Goal: Task Accomplishment & Management: Manage account settings

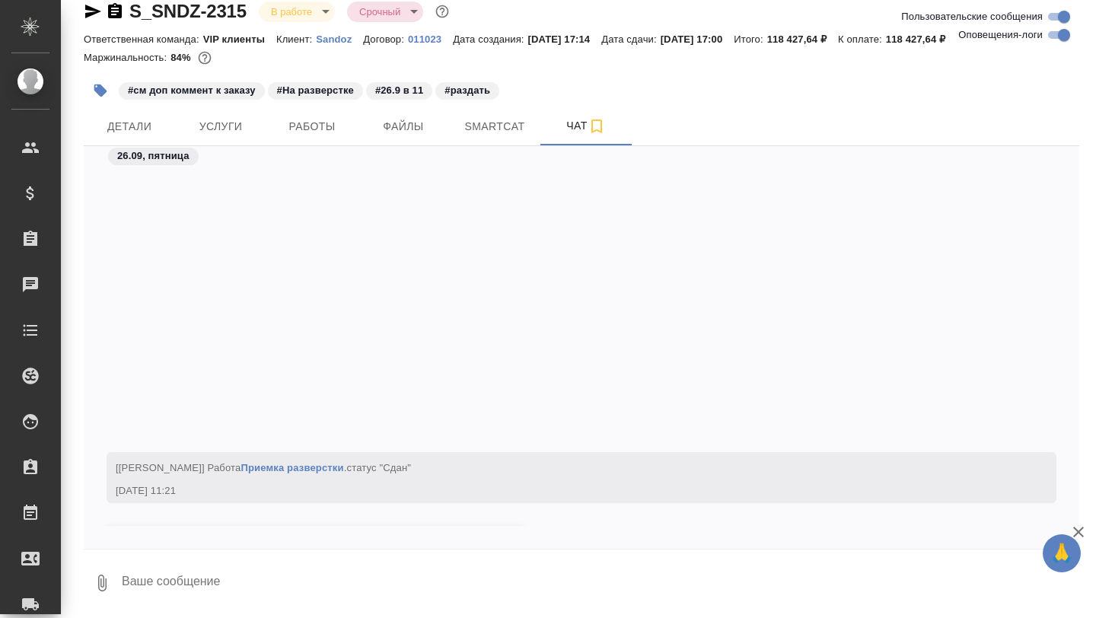
scroll to position [49265, 0]
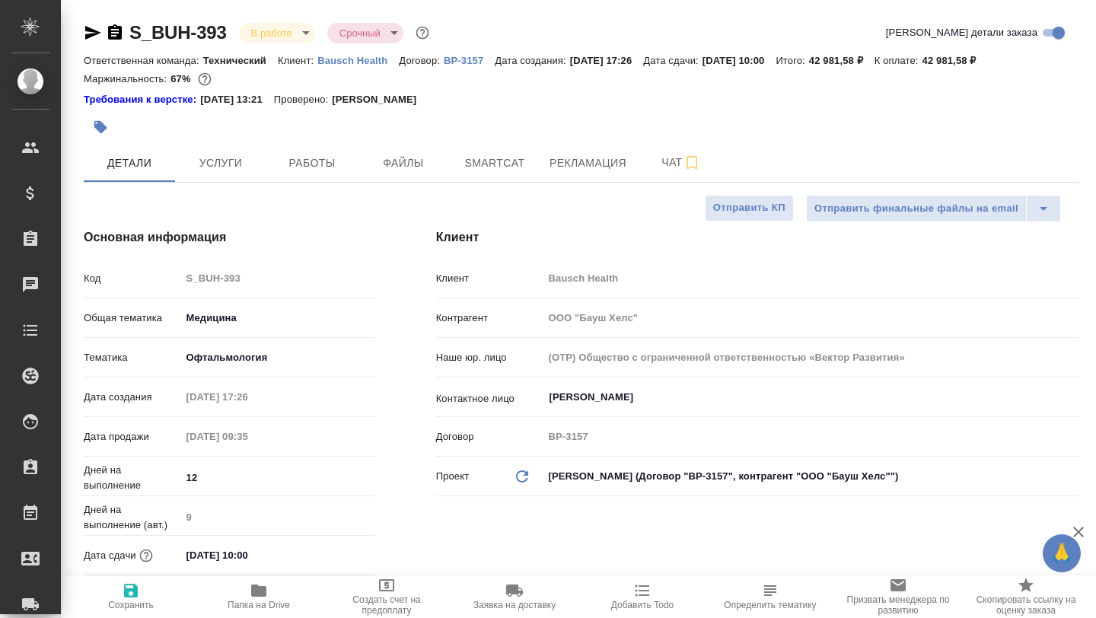
select select "RU"
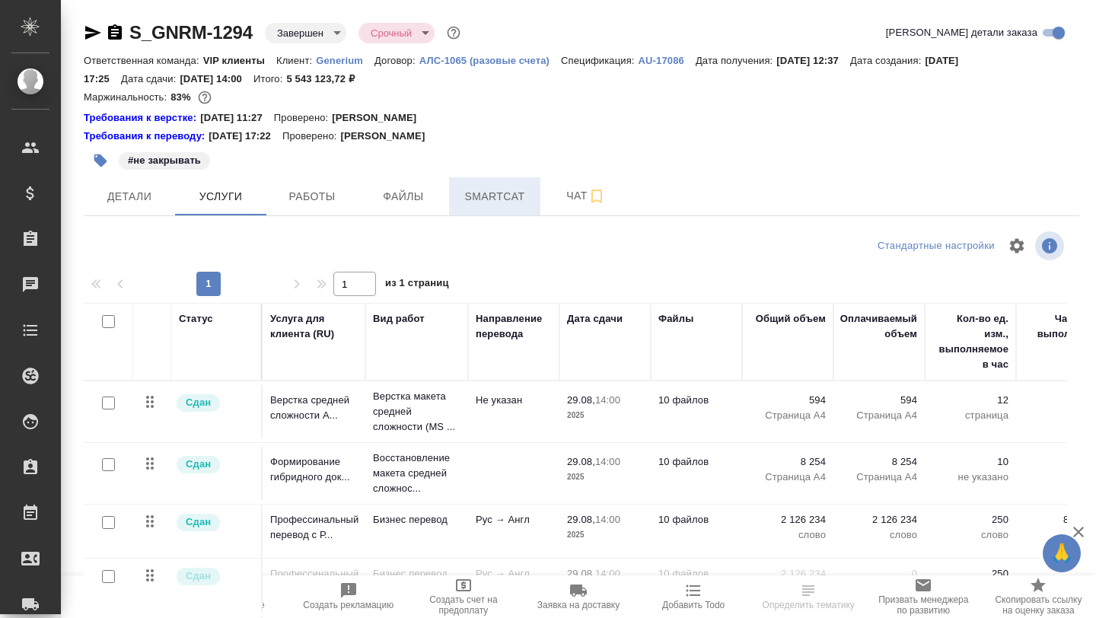
click at [491, 199] on span "Smartcat" at bounding box center [494, 196] width 73 height 19
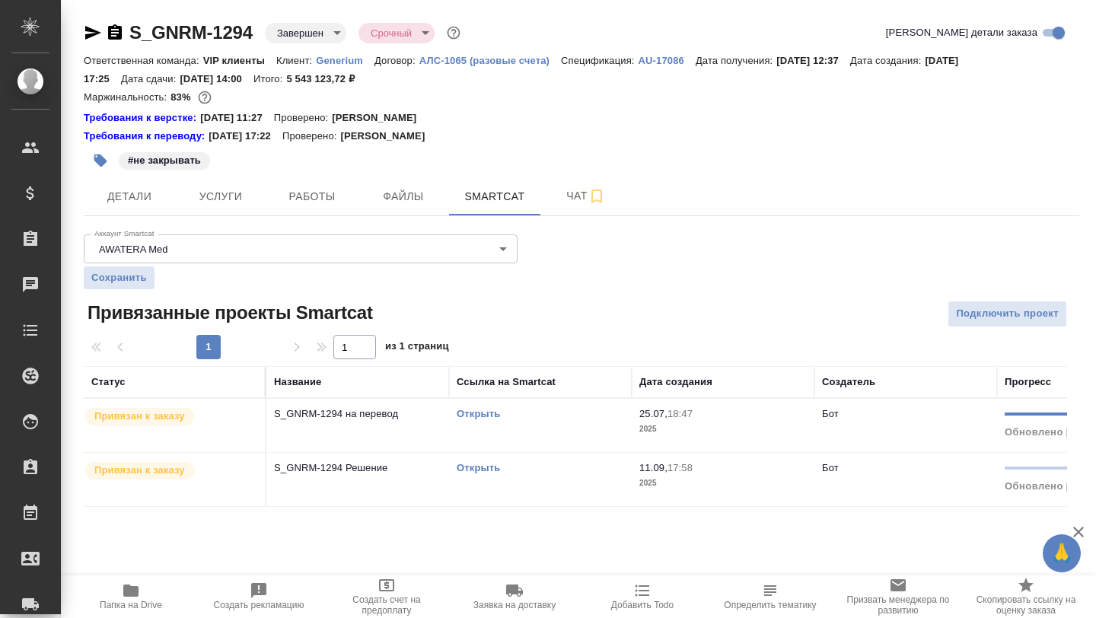
click at [472, 410] on link "Открыть" at bounding box center [478, 413] width 43 height 11
click at [479, 469] on link "Открыть" at bounding box center [478, 467] width 43 height 11
click at [562, 208] on button "Чат" at bounding box center [585, 196] width 91 height 38
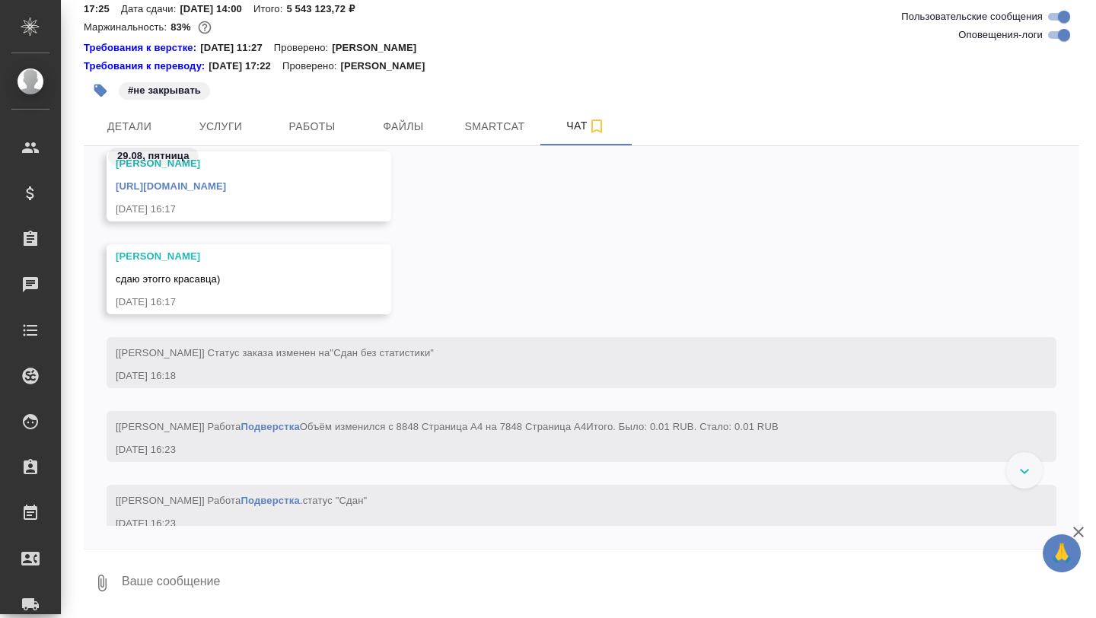
scroll to position [706785, 0]
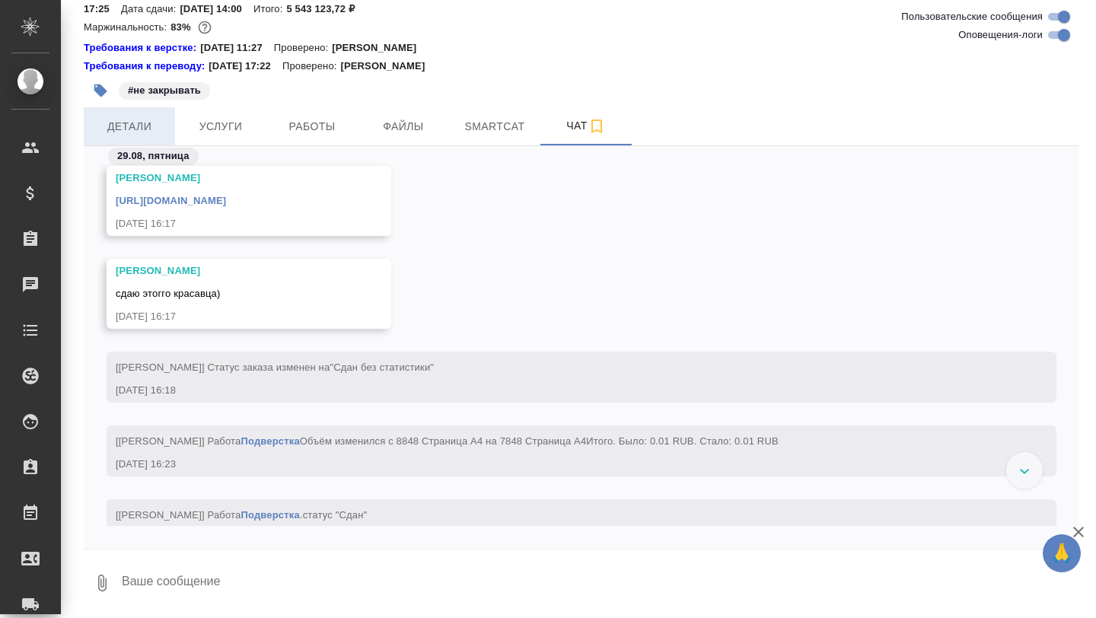
click at [135, 128] on span "Детали" at bounding box center [129, 126] width 73 height 19
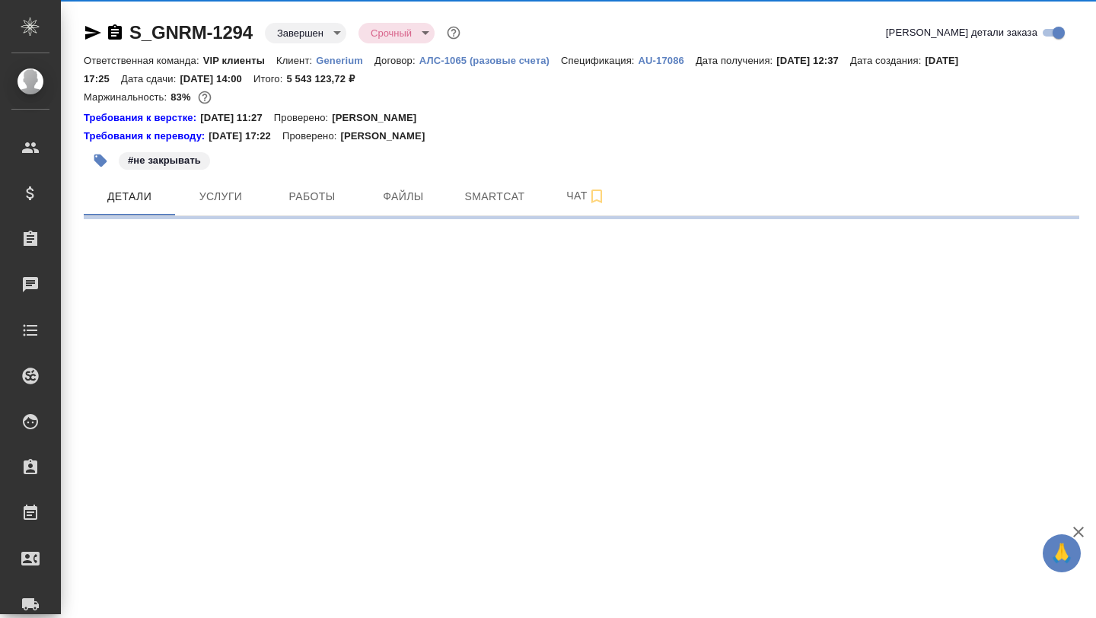
select select "RU"
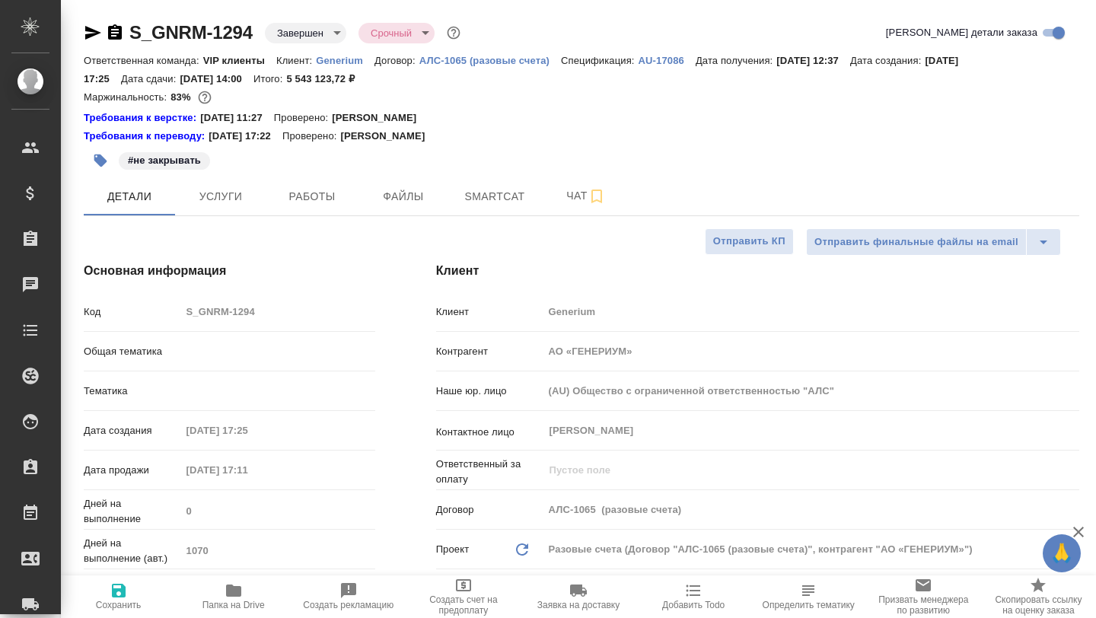
type textarea "x"
type input "Грабко Мария"
click at [173, 192] on button "Детали" at bounding box center [129, 196] width 91 height 38
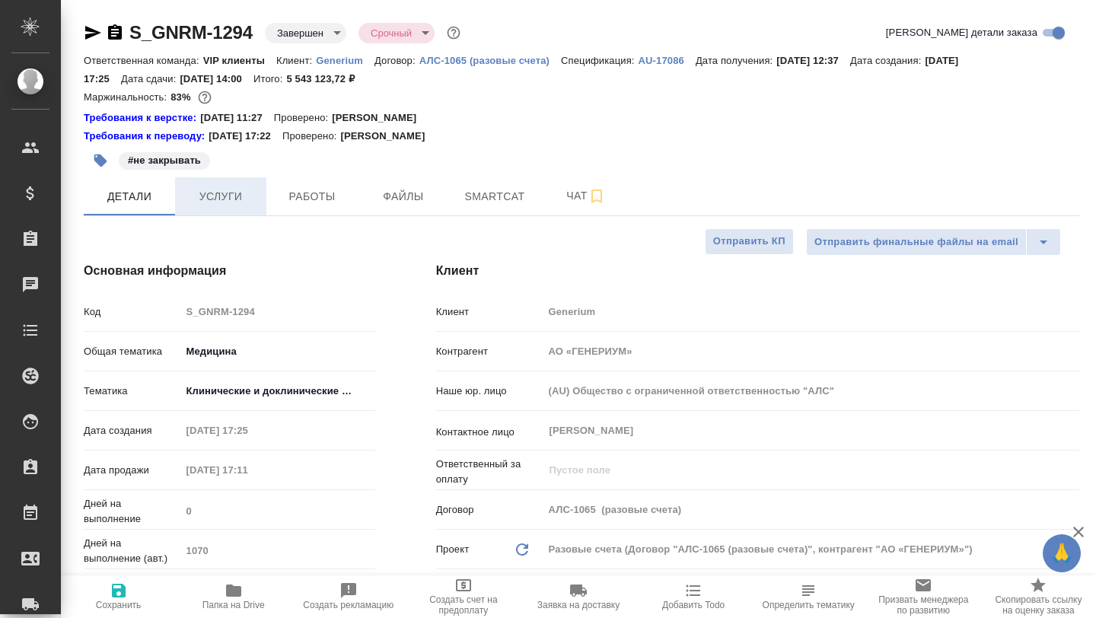
click at [212, 189] on span "Услуги" at bounding box center [220, 196] width 73 height 19
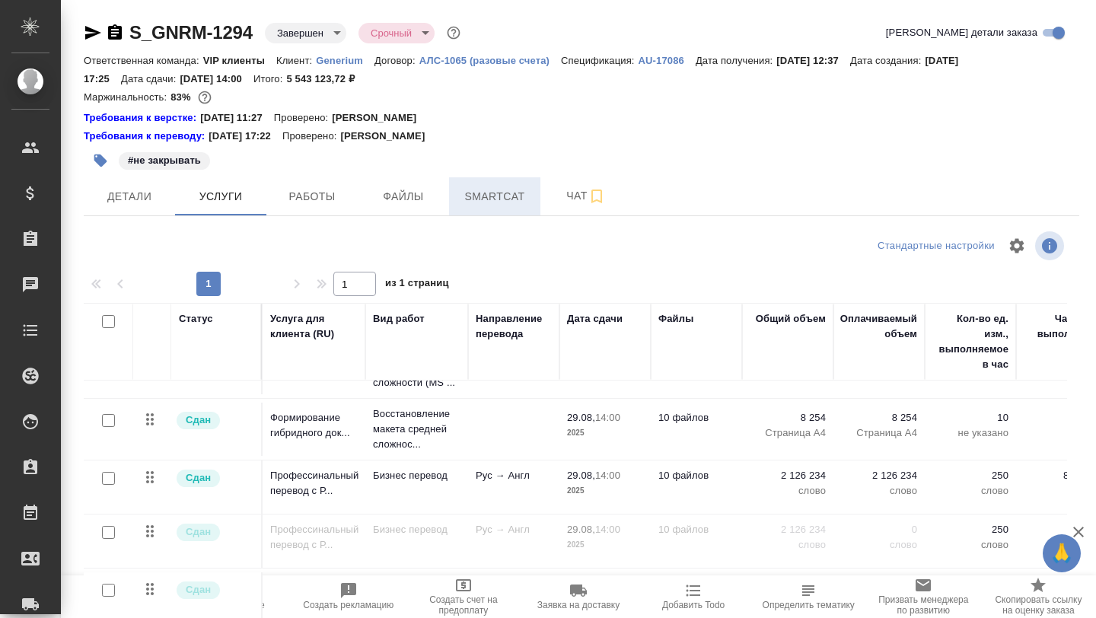
click at [488, 209] on button "Smartcat" at bounding box center [494, 196] width 91 height 38
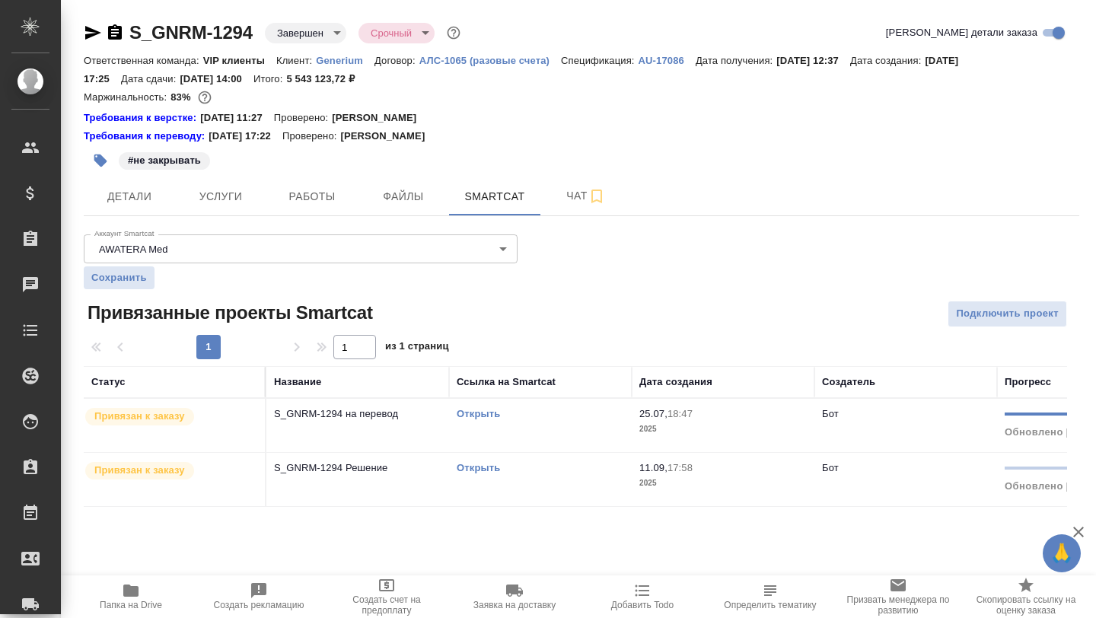
click at [380, 404] on td "S_GNRM-1294 на перевод" at bounding box center [357, 425] width 183 height 53
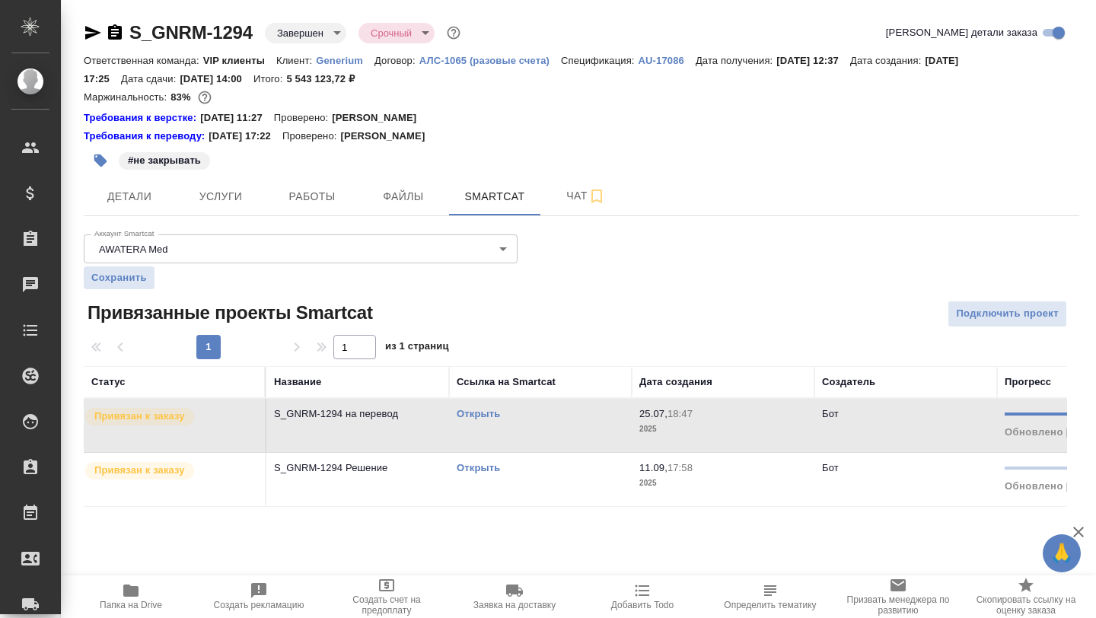
click at [380, 404] on td "S_GNRM-1294 на перевод" at bounding box center [357, 425] width 183 height 53
click at [474, 470] on link "Открыть" at bounding box center [478, 467] width 43 height 11
click at [342, 477] on td "S_GNRM-1294 Решение" at bounding box center [357, 479] width 183 height 53
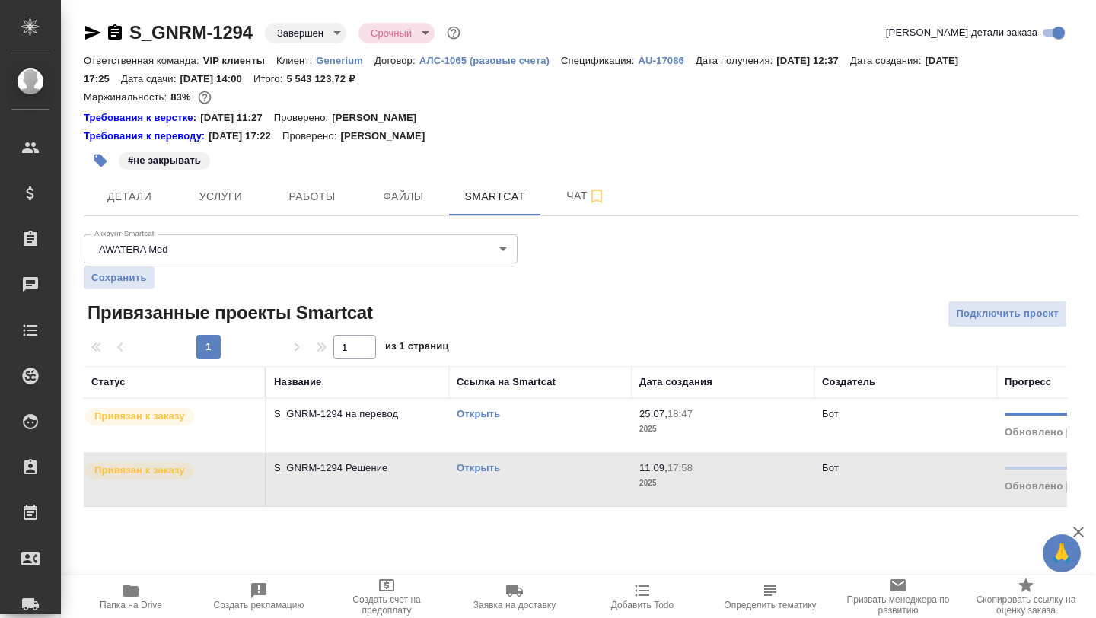
click at [342, 477] on td "S_GNRM-1294 Решение" at bounding box center [357, 479] width 183 height 53
click at [375, 419] on p "S_GNRM-1294 на перевод" at bounding box center [357, 413] width 167 height 15
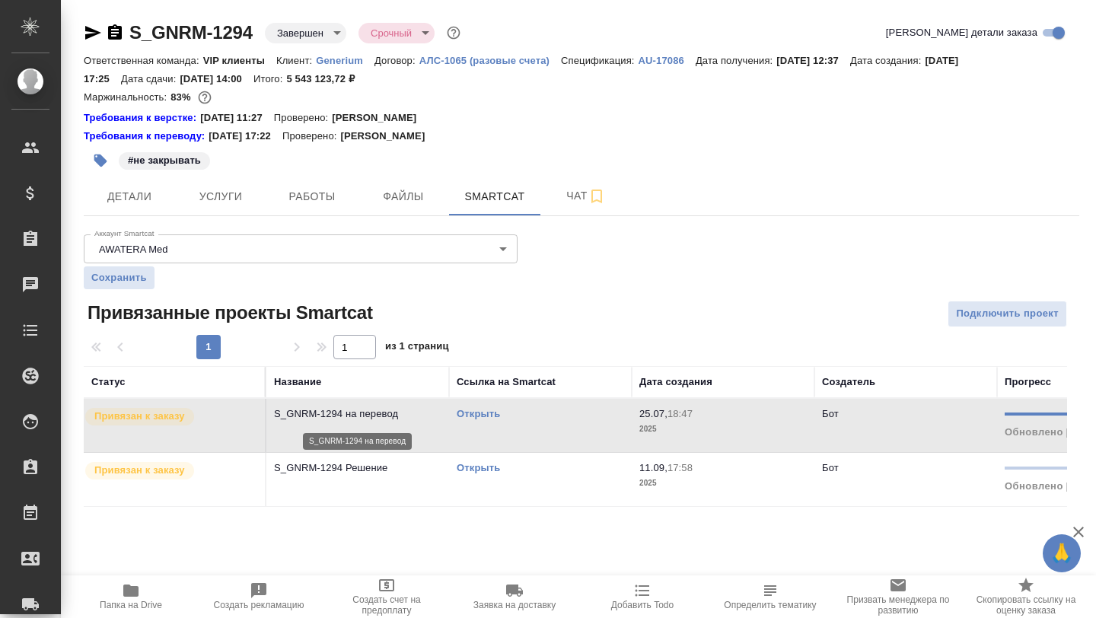
click at [375, 419] on p "S_GNRM-1294 на перевод" at bounding box center [357, 413] width 167 height 15
click at [377, 474] on p "S_GNRM-1294 Решение" at bounding box center [357, 468] width 167 height 15
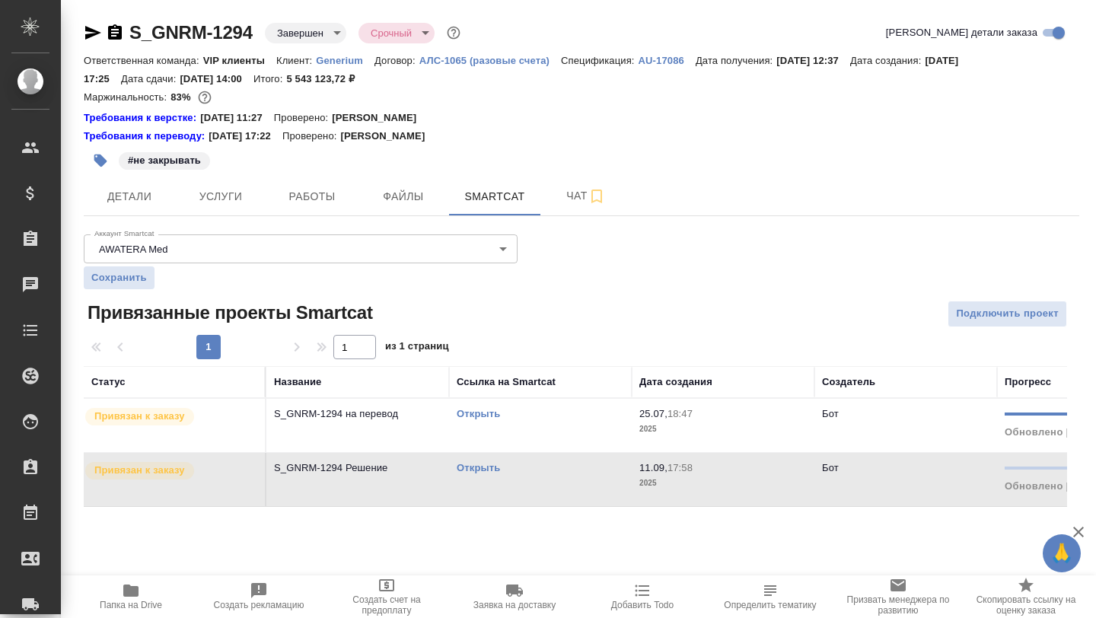
click at [488, 457] on td "Открыть" at bounding box center [540, 479] width 183 height 53
click at [483, 465] on link "Открыть" at bounding box center [478, 467] width 43 height 11
click at [128, 590] on icon "button" at bounding box center [130, 591] width 15 height 12
click at [482, 414] on link "Открыть" at bounding box center [478, 413] width 43 height 11
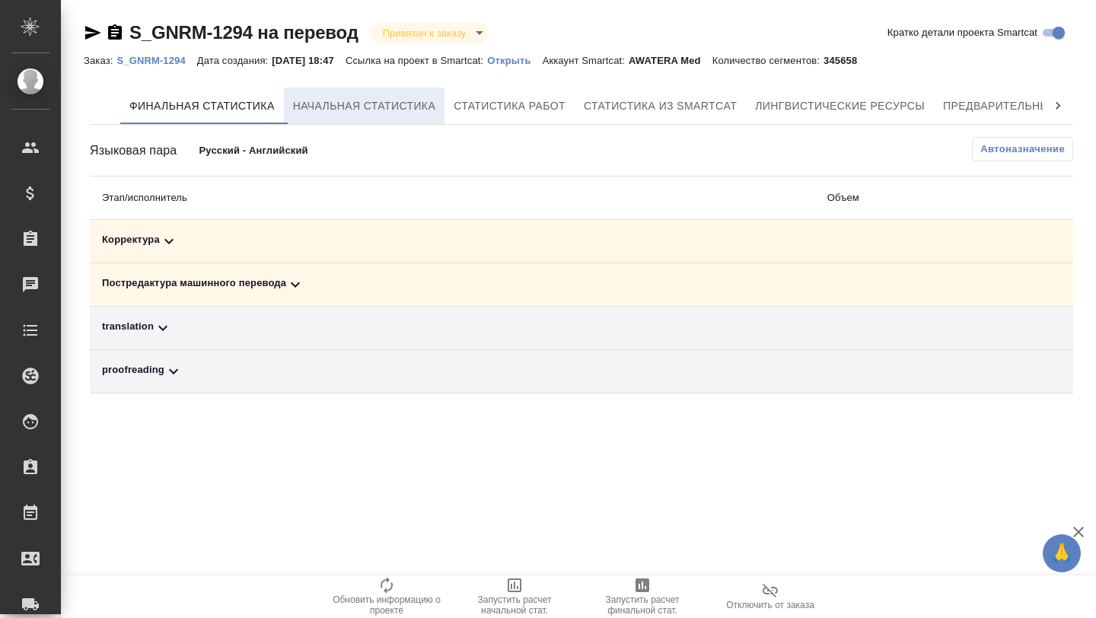
click at [365, 121] on button "Начальная статистика" at bounding box center [364, 106] width 161 height 37
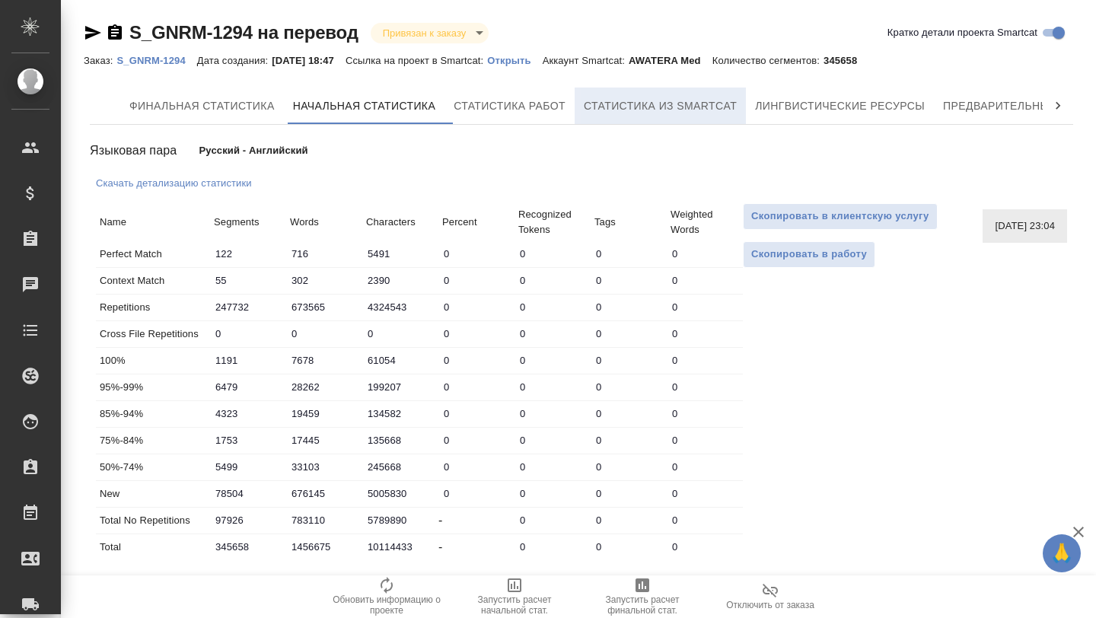
click at [686, 108] on span "Статистика из Smartcat" at bounding box center [660, 106] width 153 height 19
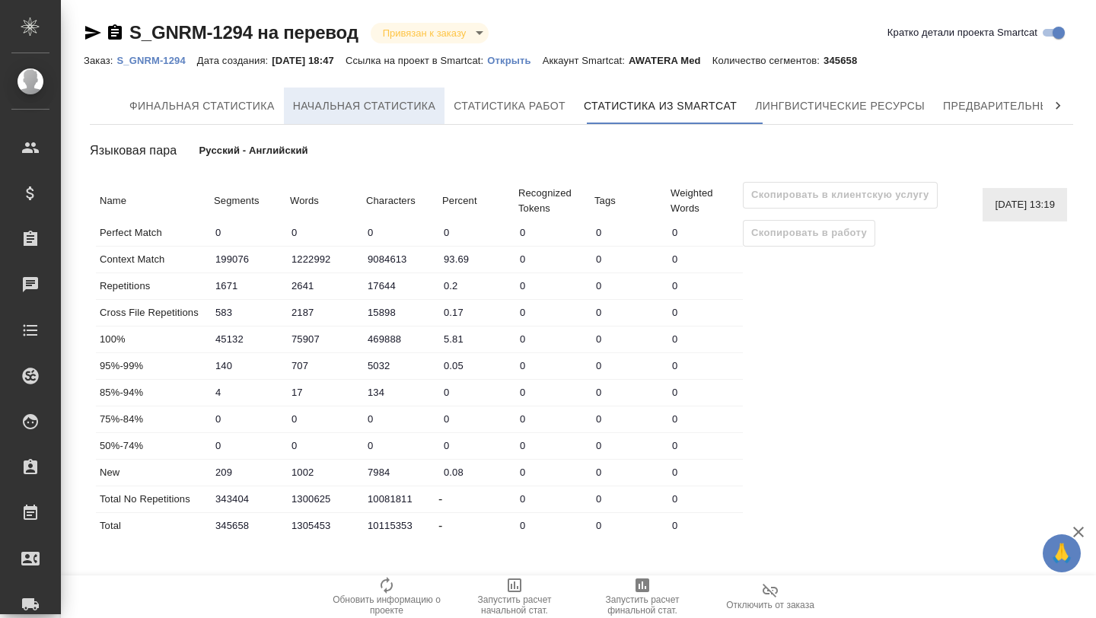
click at [353, 112] on span "Начальная статистика" at bounding box center [364, 106] width 143 height 19
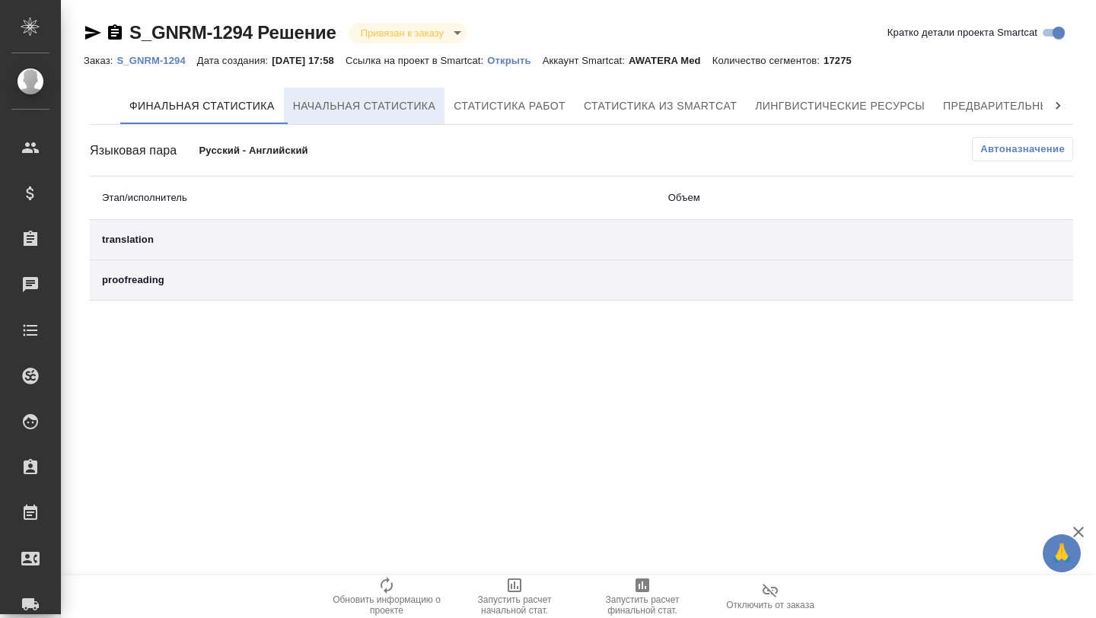
click at [386, 88] on button "Начальная статистика" at bounding box center [364, 106] width 161 height 37
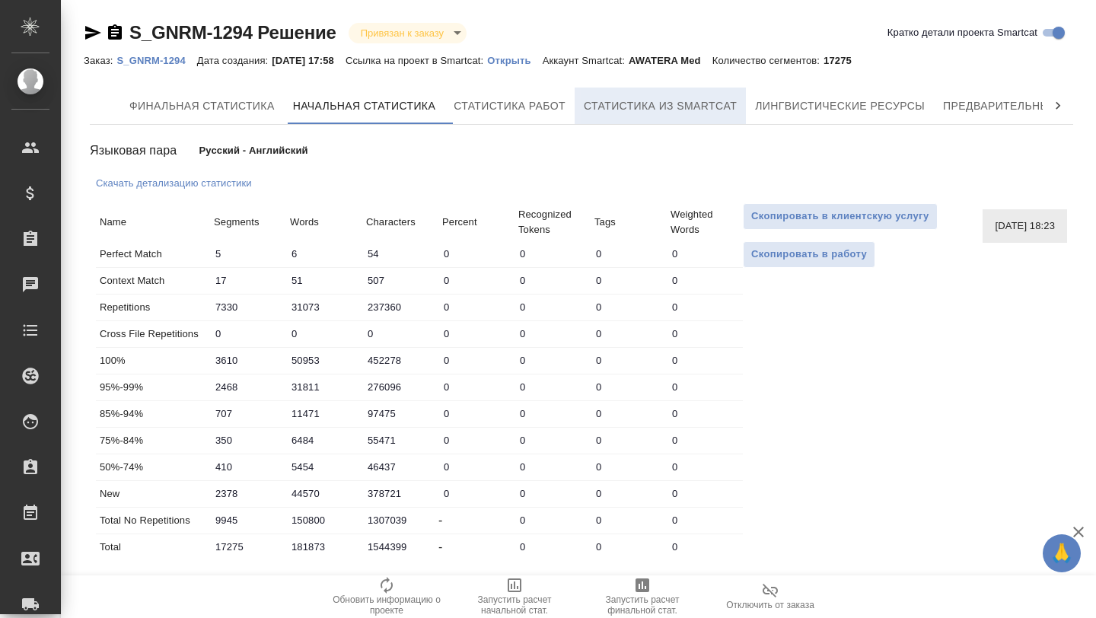
click at [707, 120] on button "Статистика из Smartcat" at bounding box center [660, 106] width 171 height 37
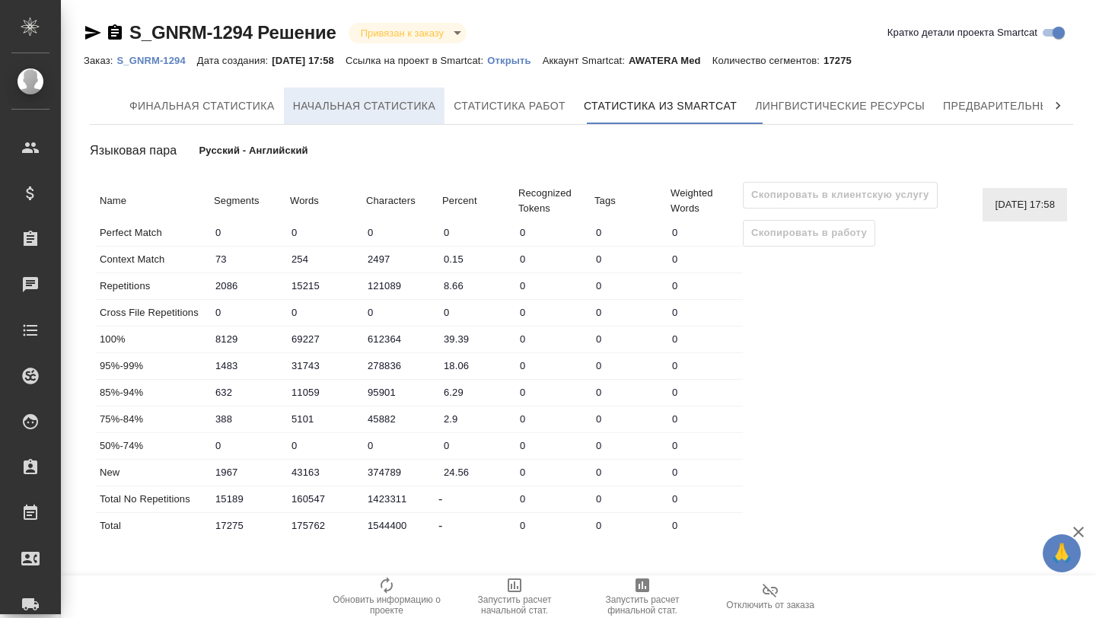
click at [330, 102] on span "Начальная статистика" at bounding box center [364, 106] width 143 height 19
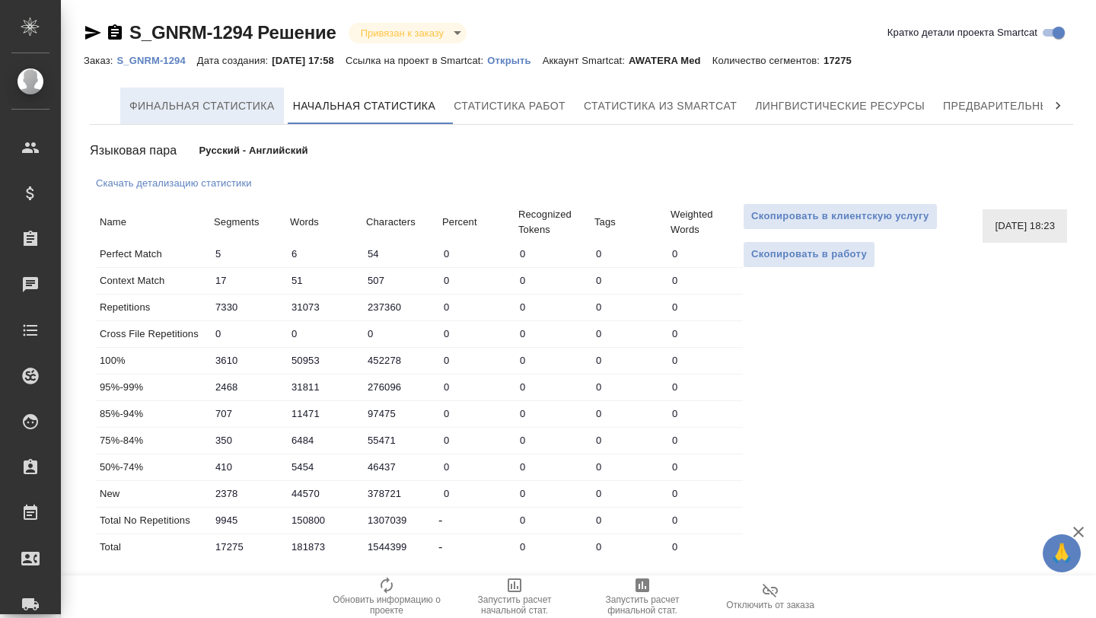
click at [227, 95] on button "Финальная статистика" at bounding box center [202, 106] width 164 height 37
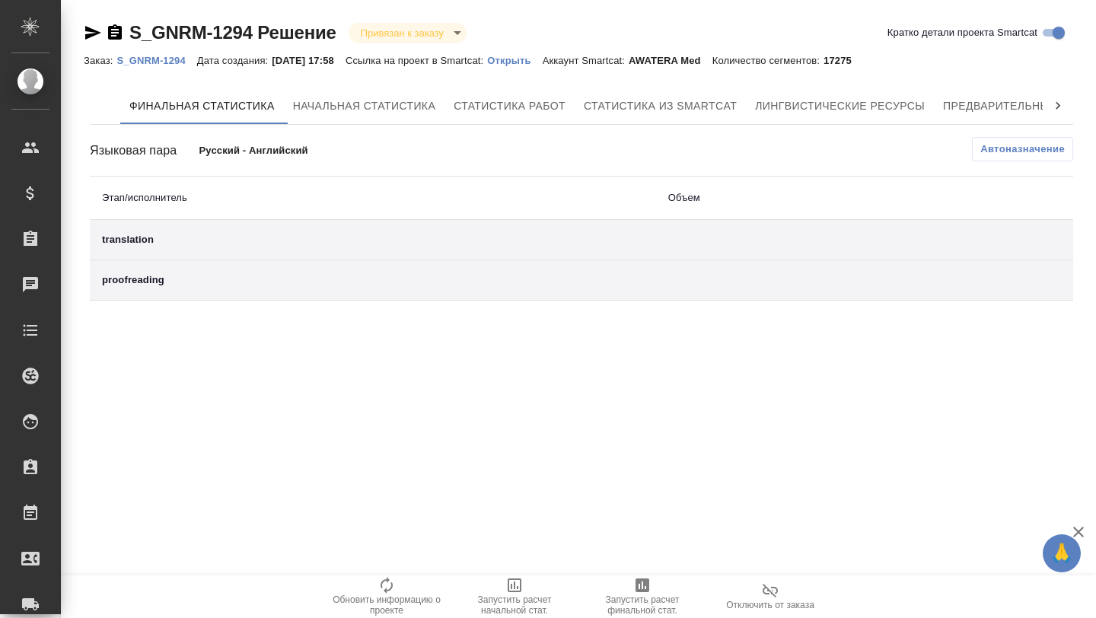
click at [303, 61] on p "11.09.2025, 17:58" at bounding box center [309, 60] width 74 height 11
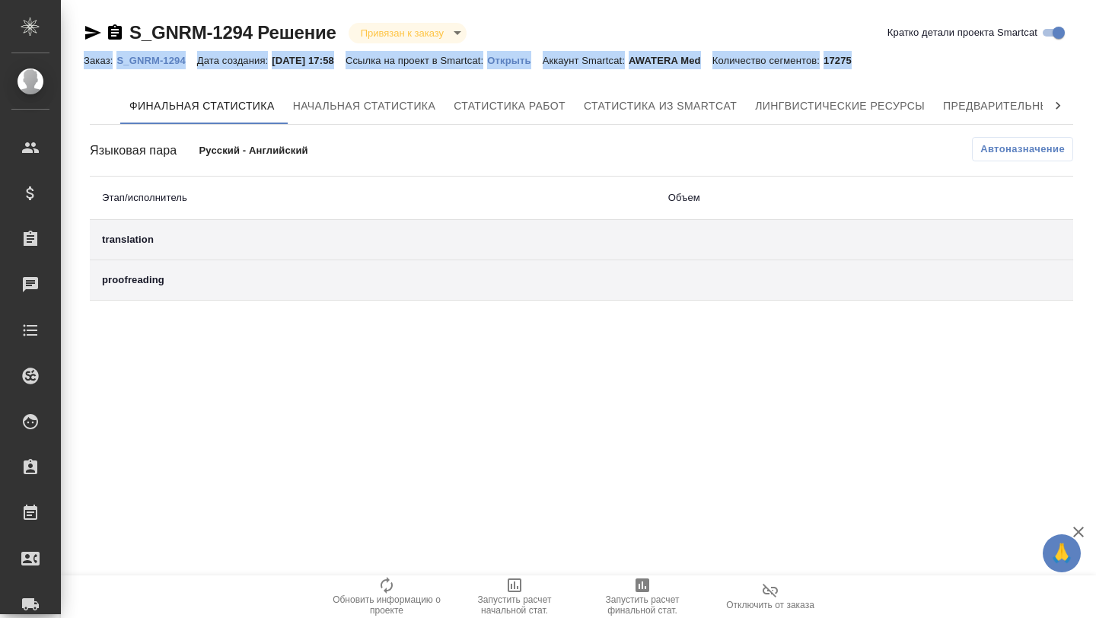
click at [295, 65] on p "11.09.2025, 17:58" at bounding box center [309, 60] width 74 height 11
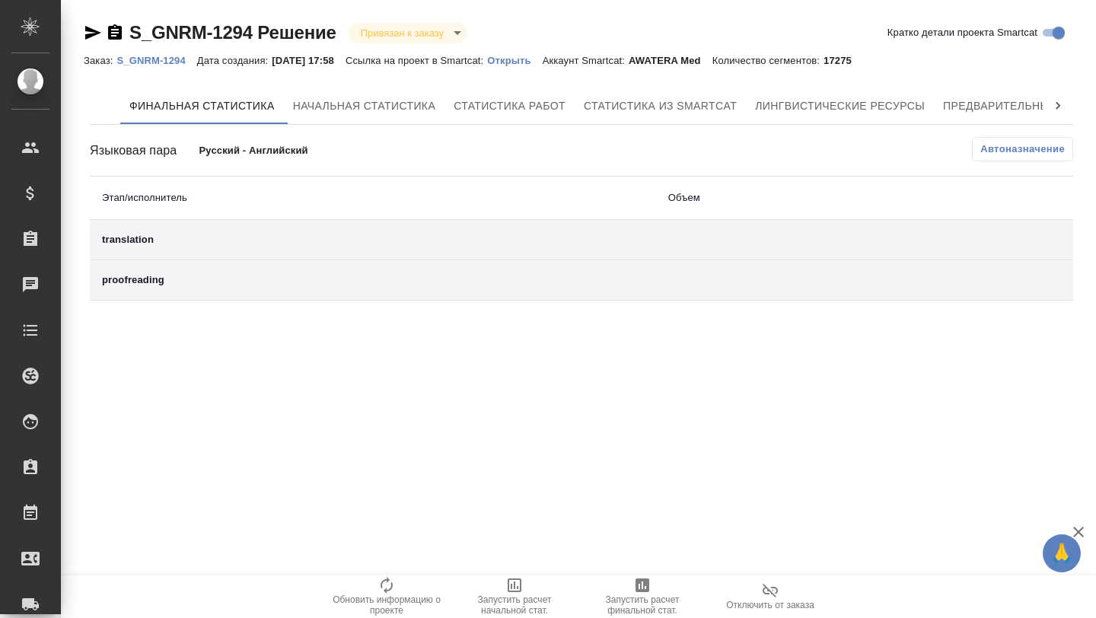
click at [295, 65] on p "11.09.2025, 17:58" at bounding box center [309, 60] width 74 height 11
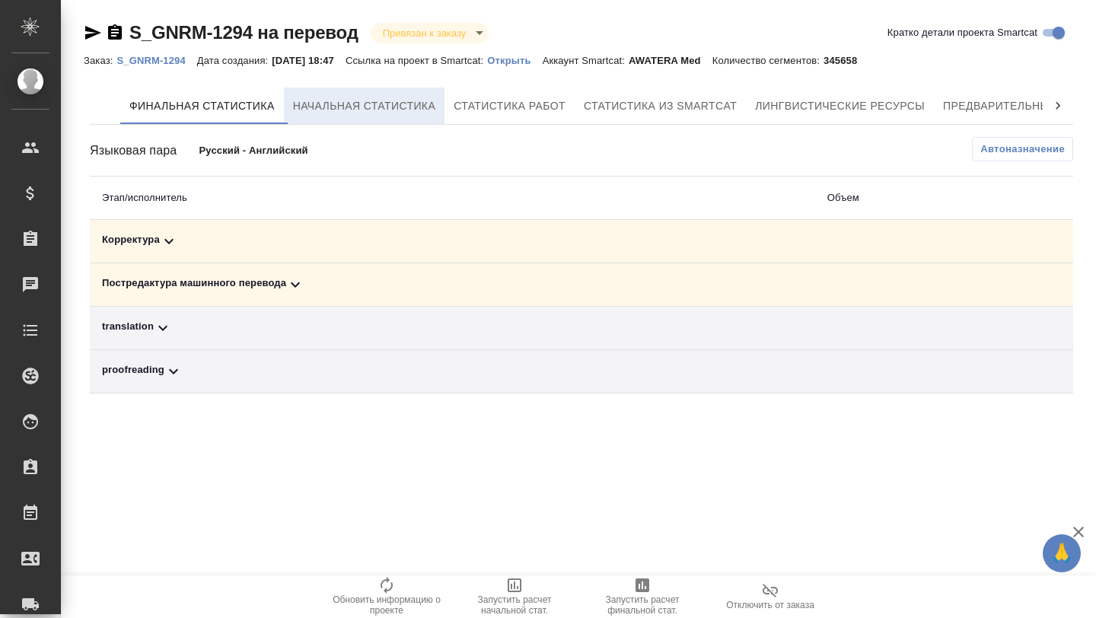
click at [401, 116] on button "Начальная статистика" at bounding box center [364, 106] width 161 height 37
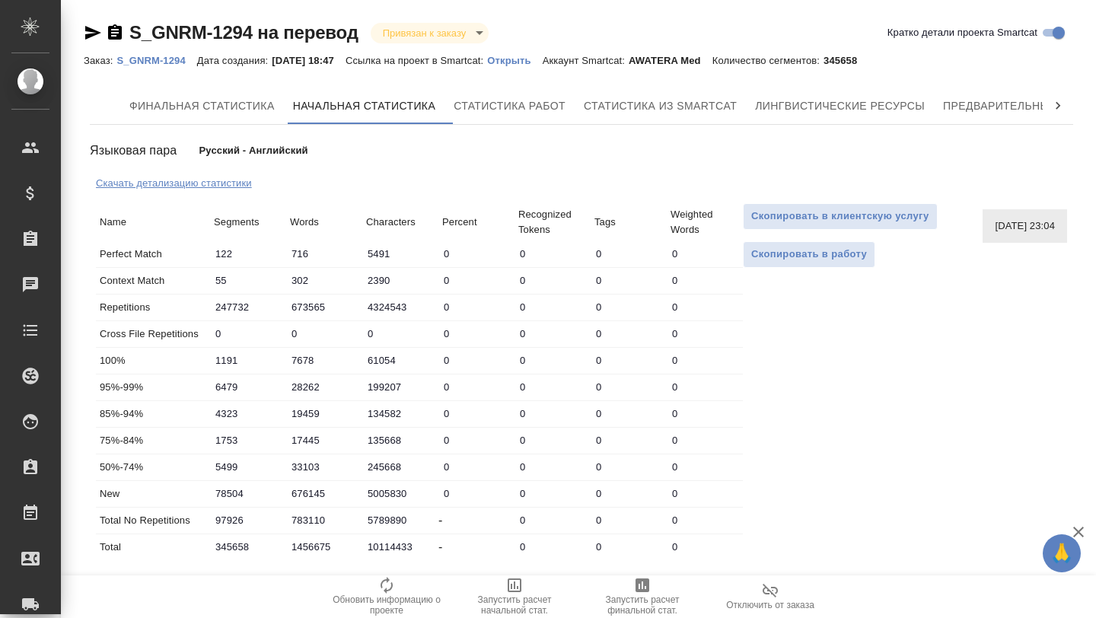
click at [175, 179] on p "Скачать детализацию статистики" at bounding box center [174, 182] width 156 height 11
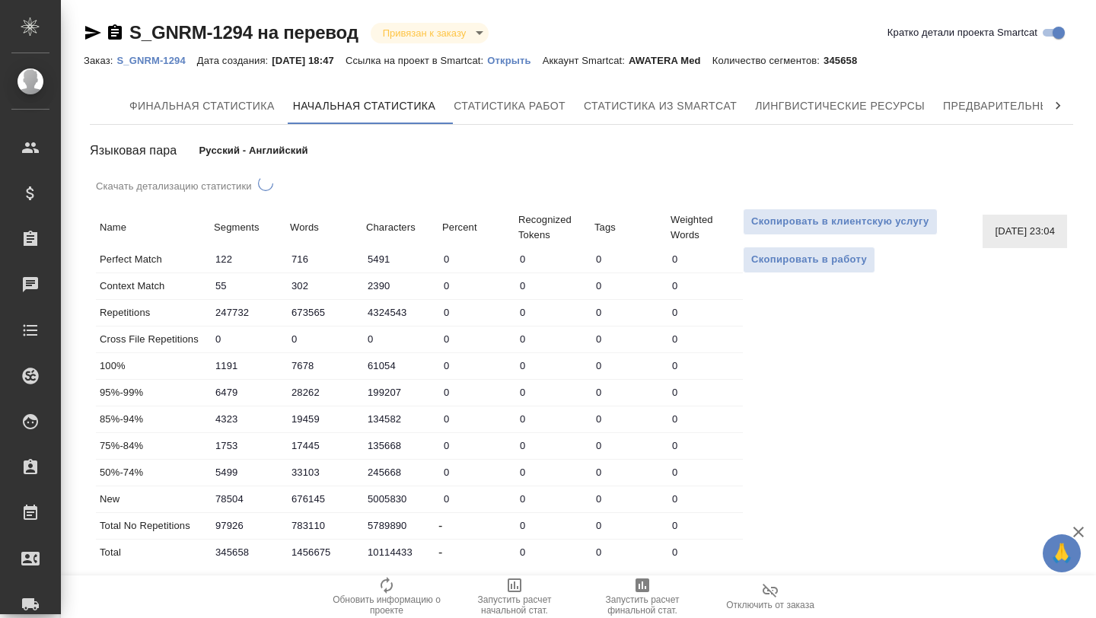
click at [532, 129] on div "Финальная статистика Начальная статистика Статистика работ Статистика из Smartc…" at bounding box center [581, 330] width 983 height 484
click at [532, 116] on button "Статистика работ" at bounding box center [510, 106] width 130 height 37
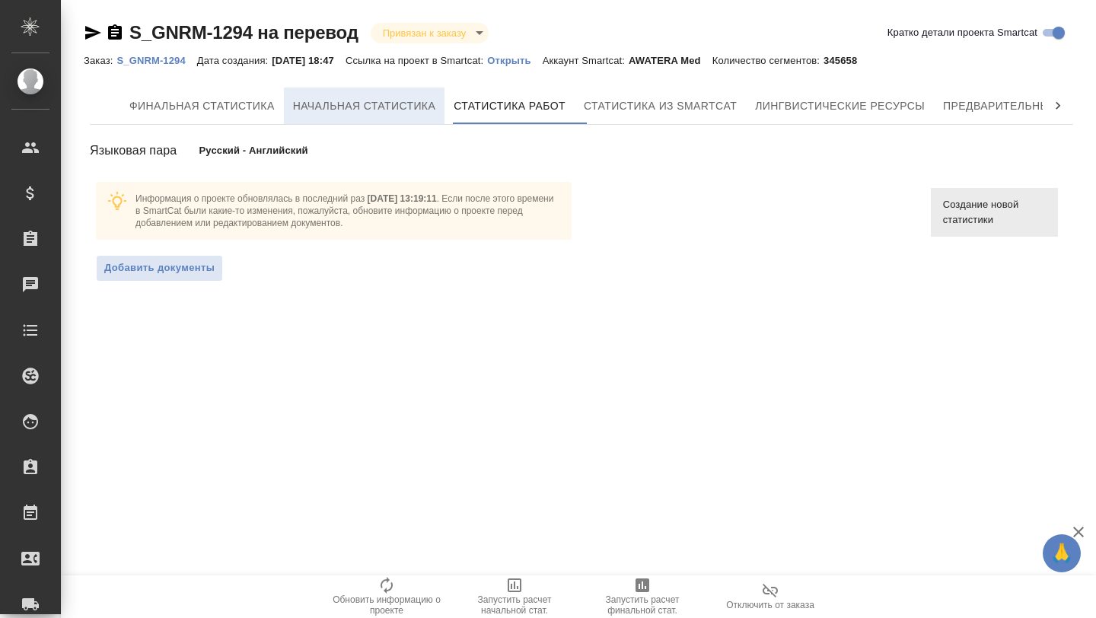
click at [324, 106] on span "Начальная статистика" at bounding box center [364, 106] width 143 height 19
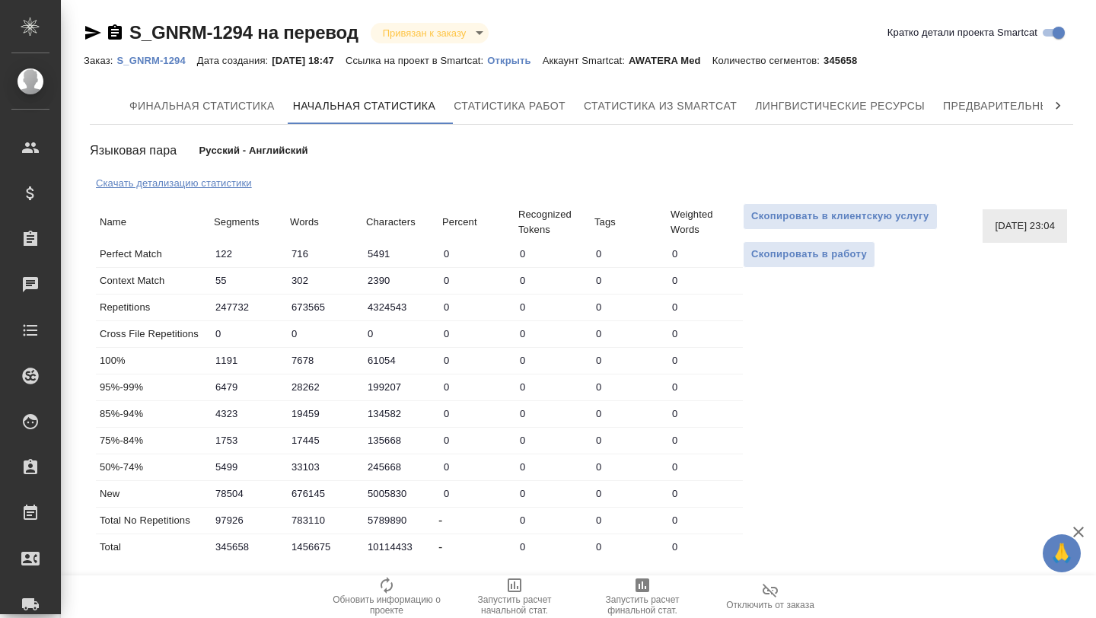
click at [221, 180] on p "Скачать детализацию статистики" at bounding box center [174, 182] width 156 height 11
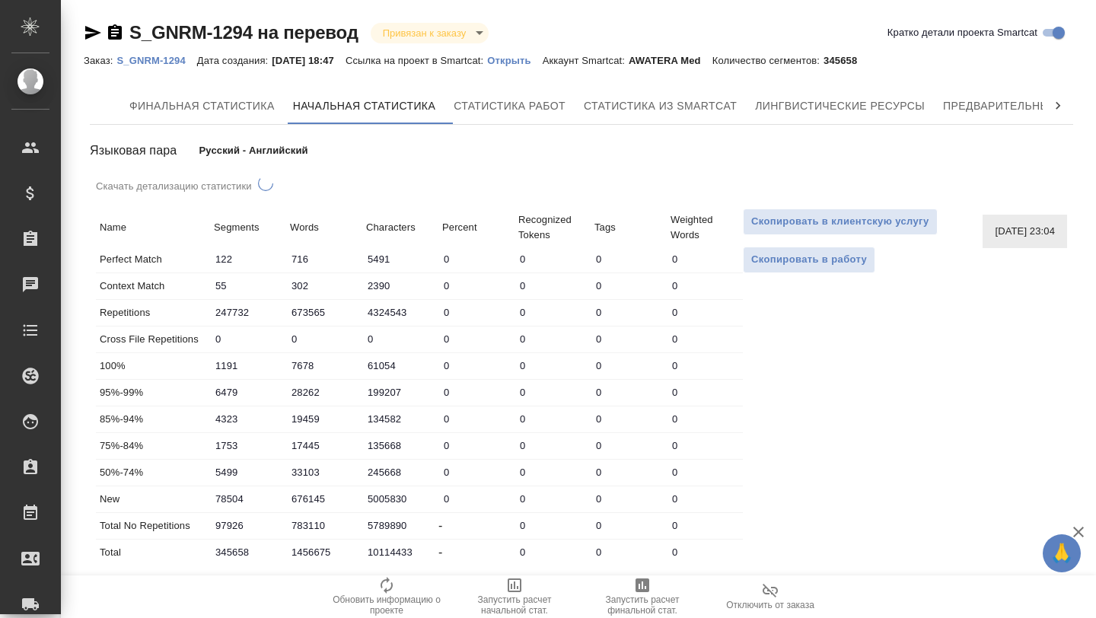
click at [540, 62] on p "Открыть" at bounding box center [514, 60] width 55 height 11
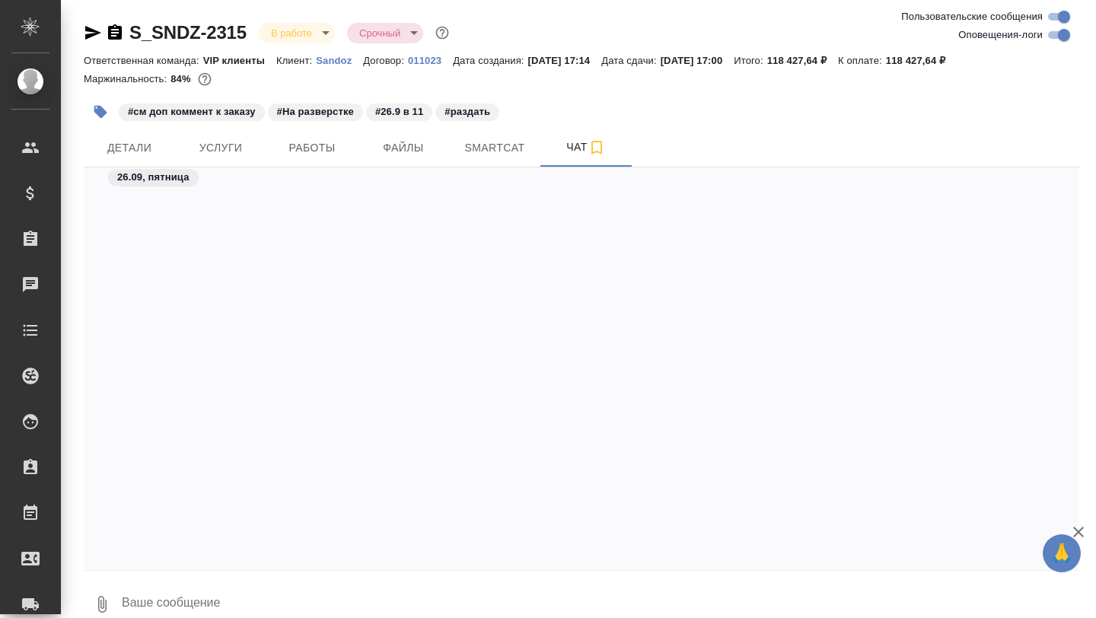
scroll to position [49265, 0]
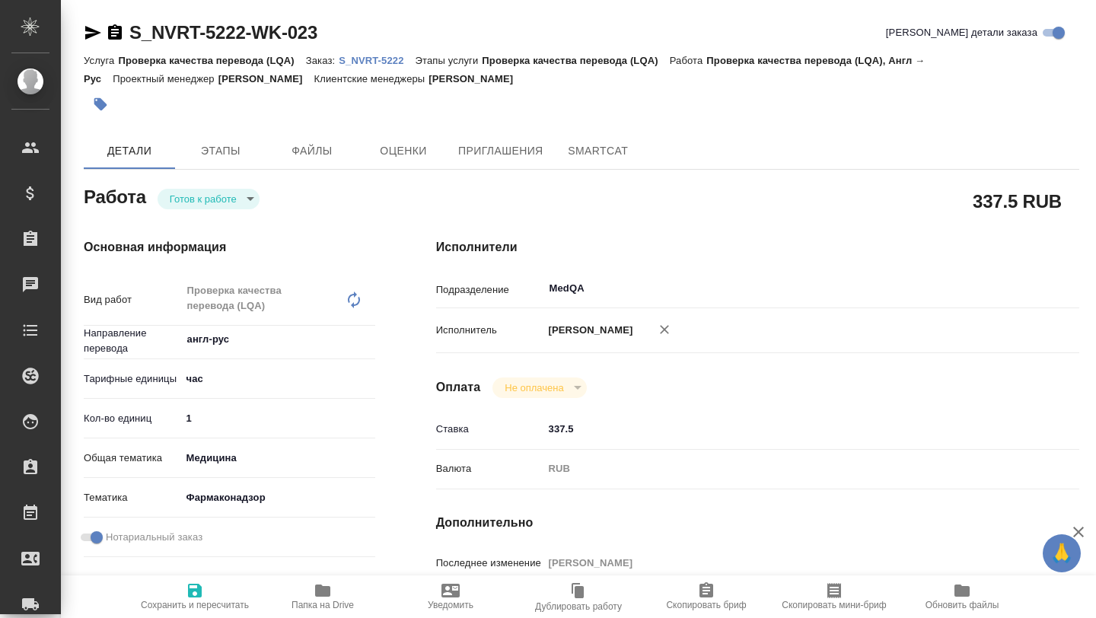
type textarea "x"
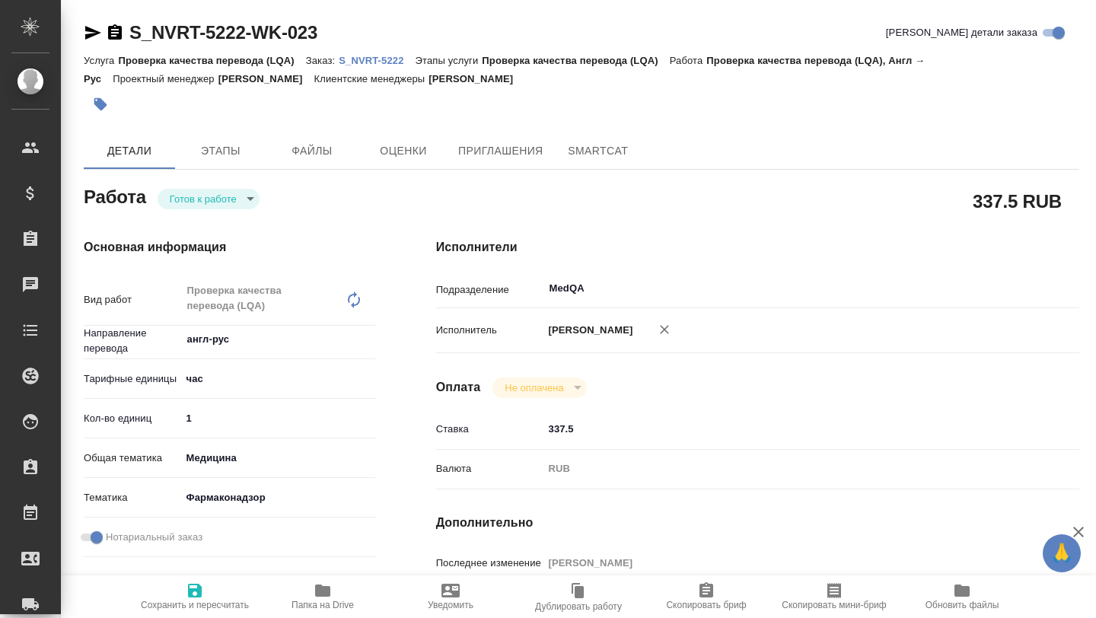
type textarea "x"
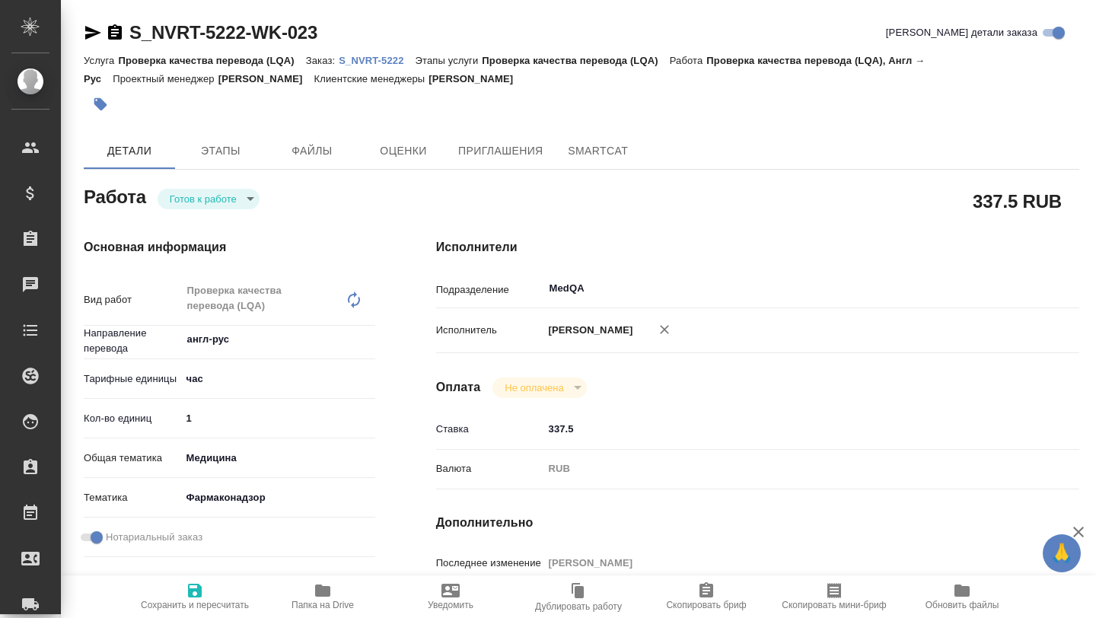
type textarea "x"
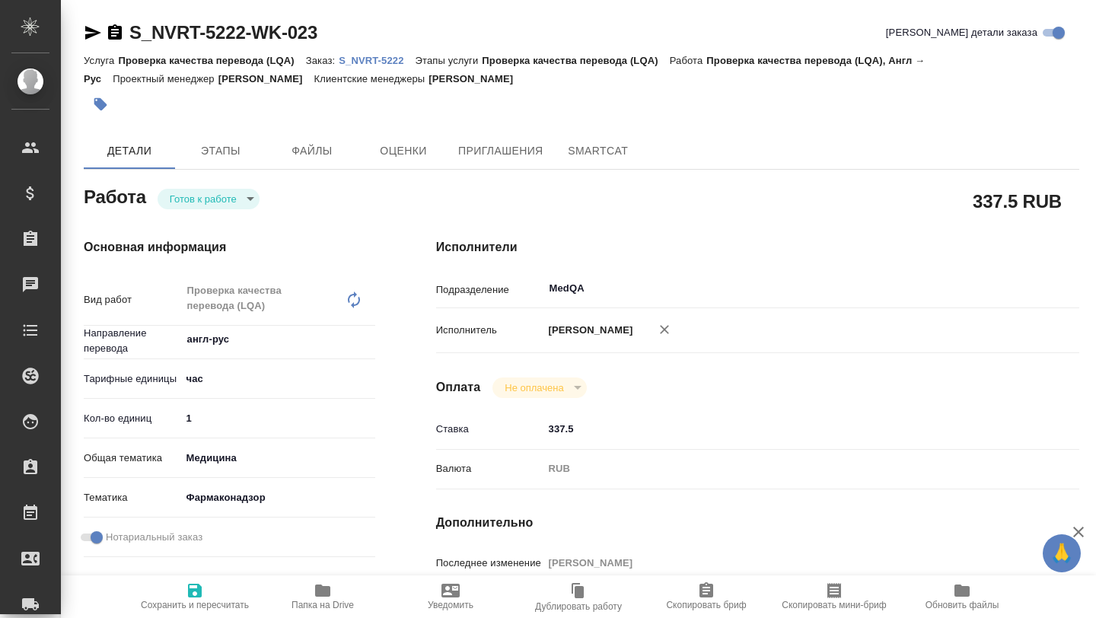
type textarea "x"
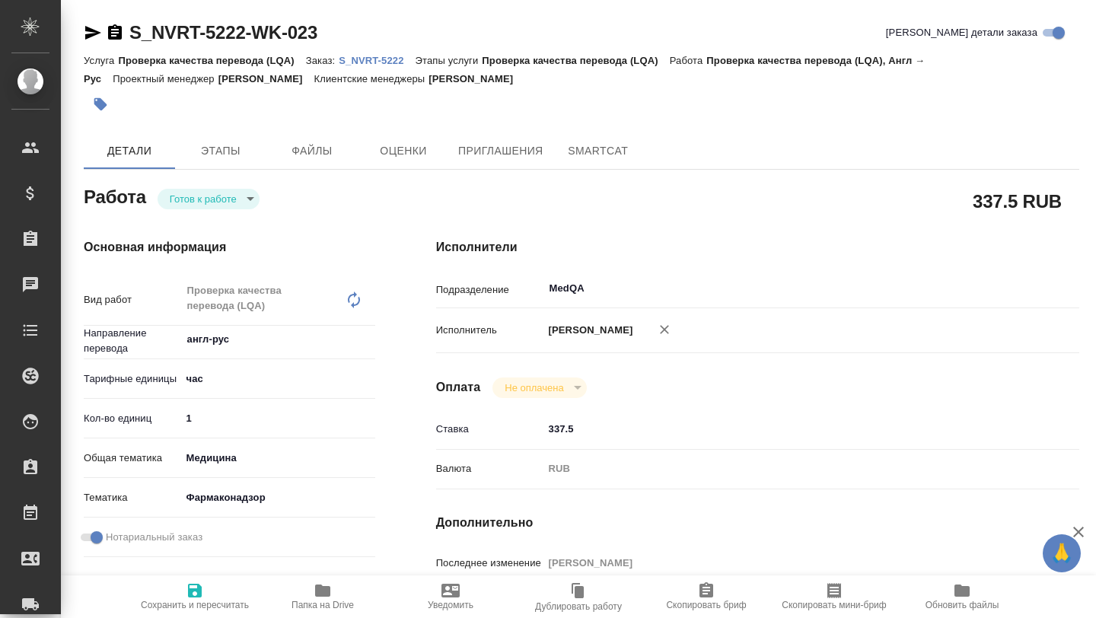
type textarea "x"
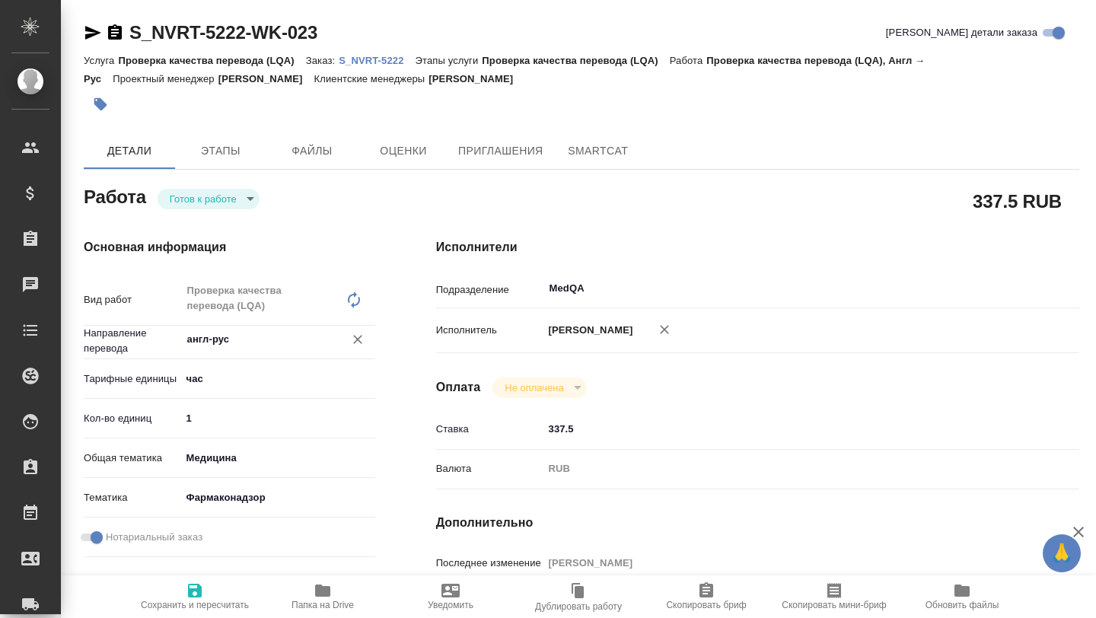
type textarea "x"
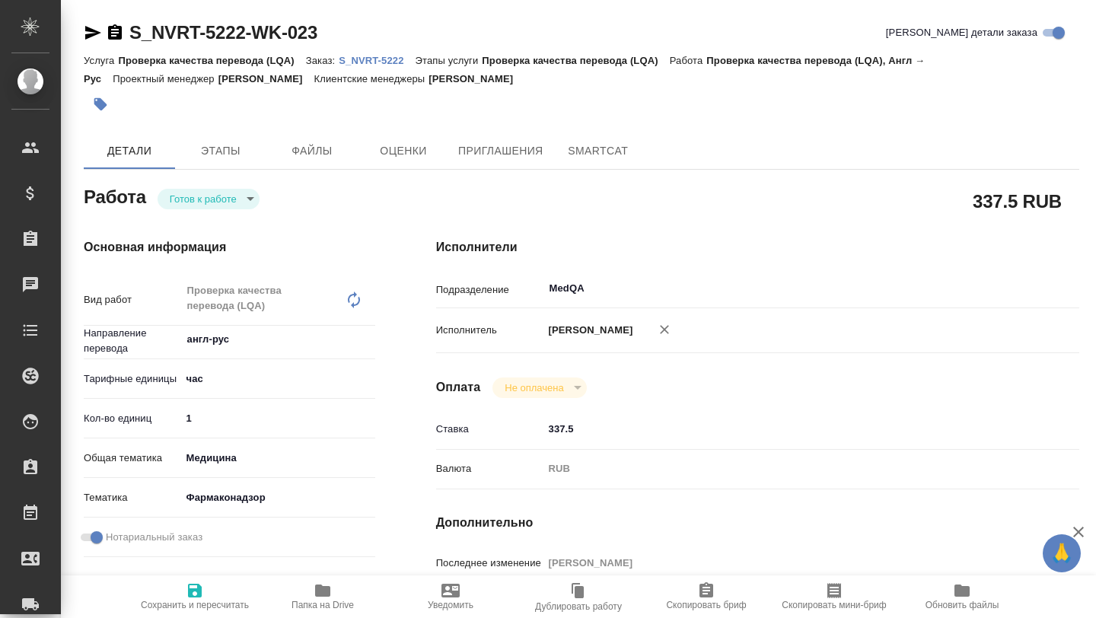
type textarea "x"
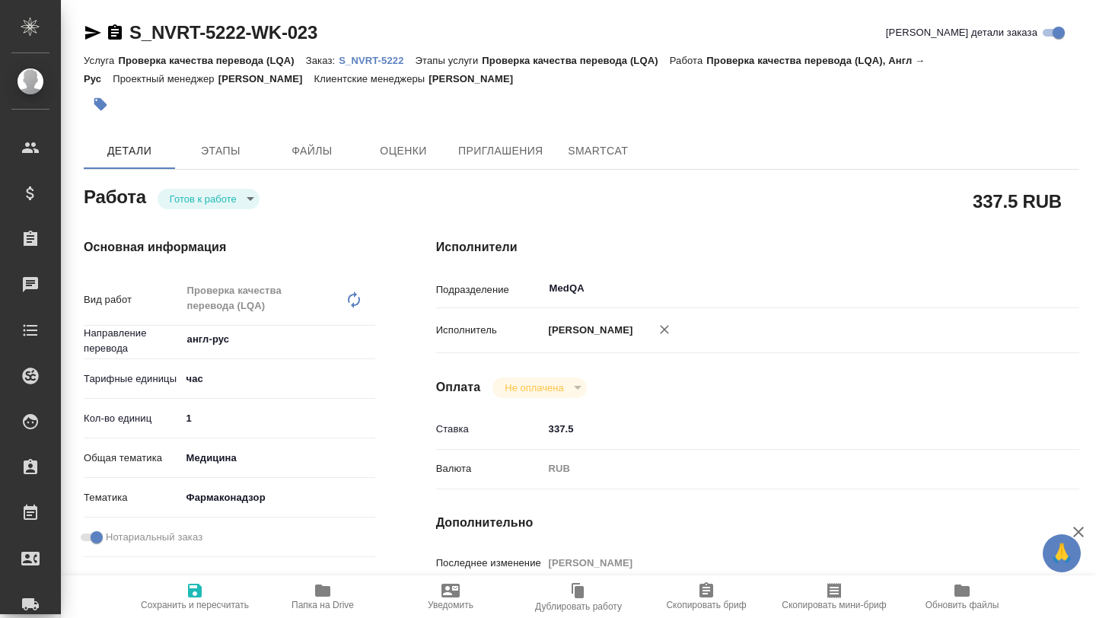
click at [366, 62] on p "S_NVRT-5222" at bounding box center [377, 60] width 76 height 11
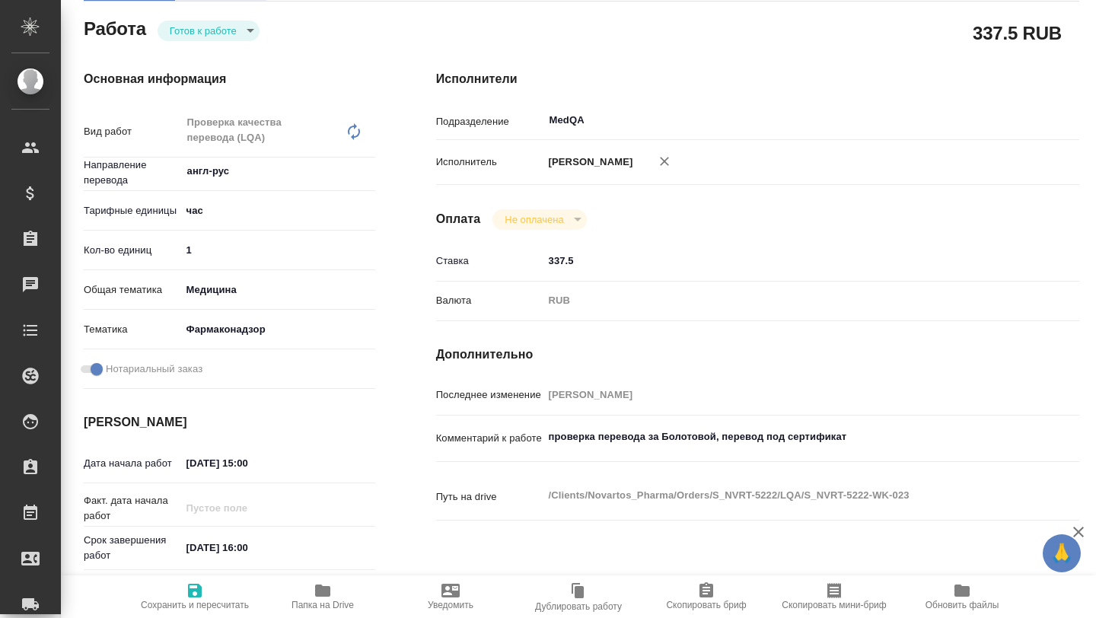
scroll to position [188, 0]
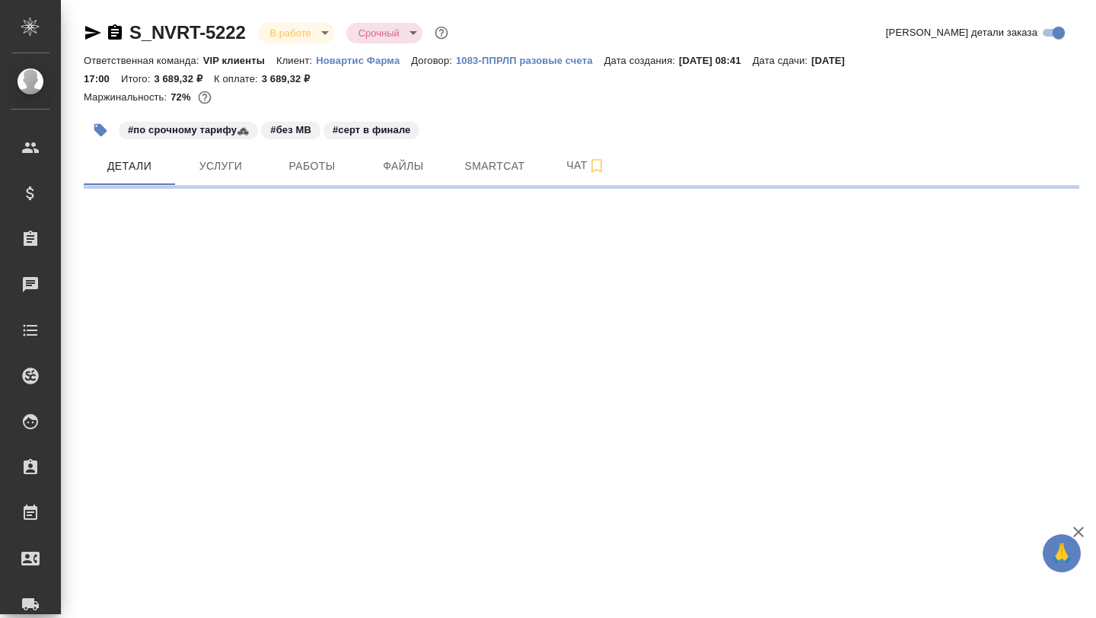
select select "RU"
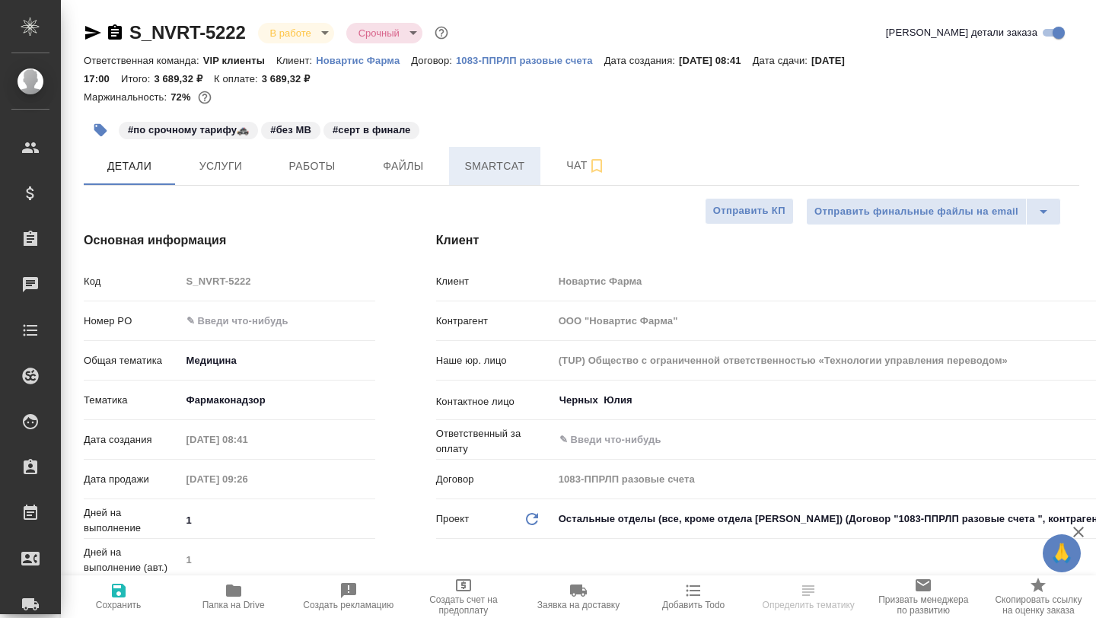
type textarea "x"
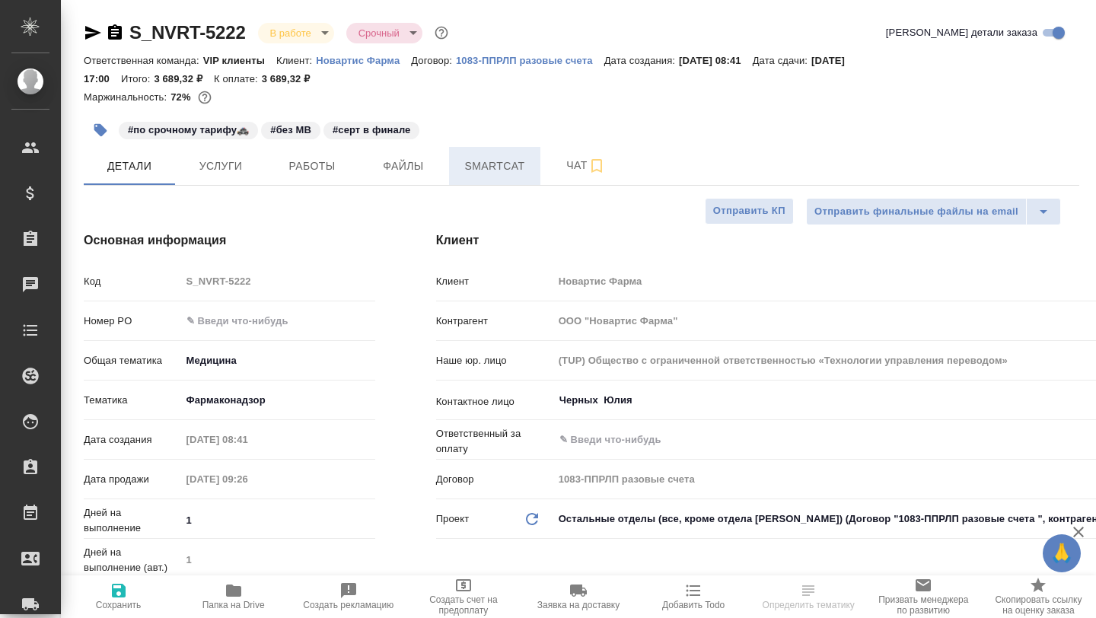
type textarea "x"
type input "[PERSON_NAME]"
type input "Комаров Роман"
click at [509, 171] on span "Smartcat" at bounding box center [494, 166] width 73 height 19
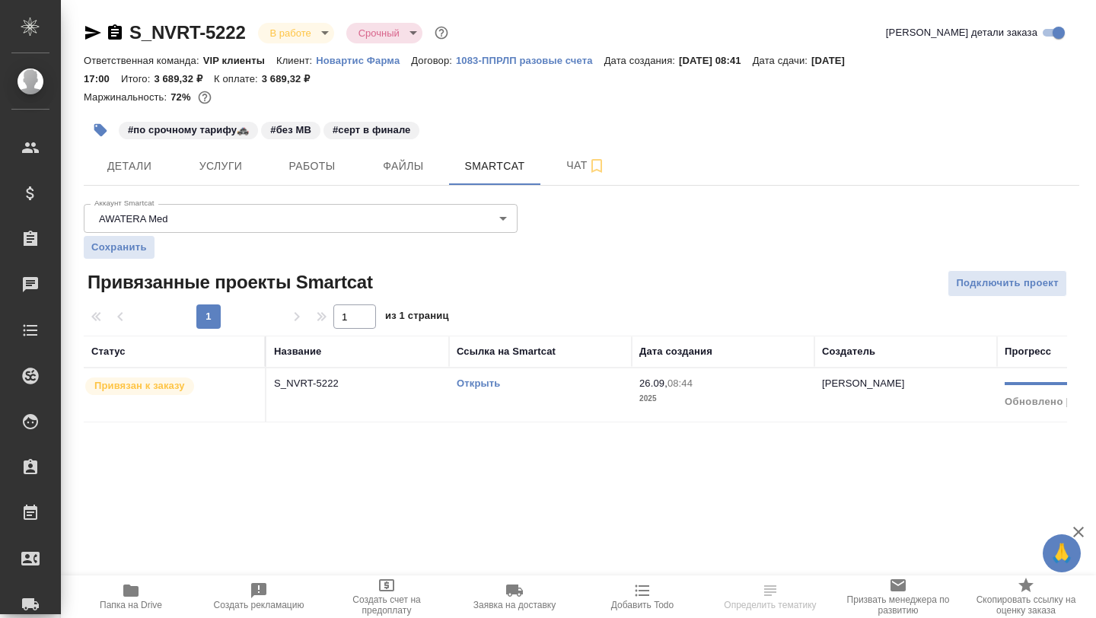
click at [473, 381] on link "Открыть" at bounding box center [478, 383] width 43 height 11
click at [134, 176] on button "Детали" at bounding box center [129, 166] width 91 height 38
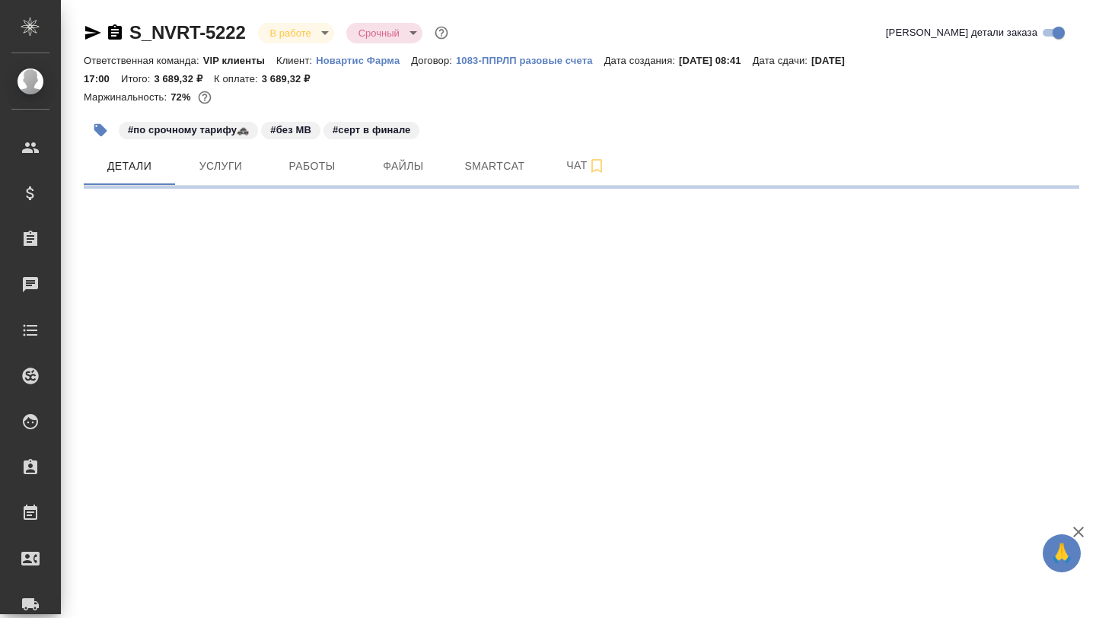
select select "RU"
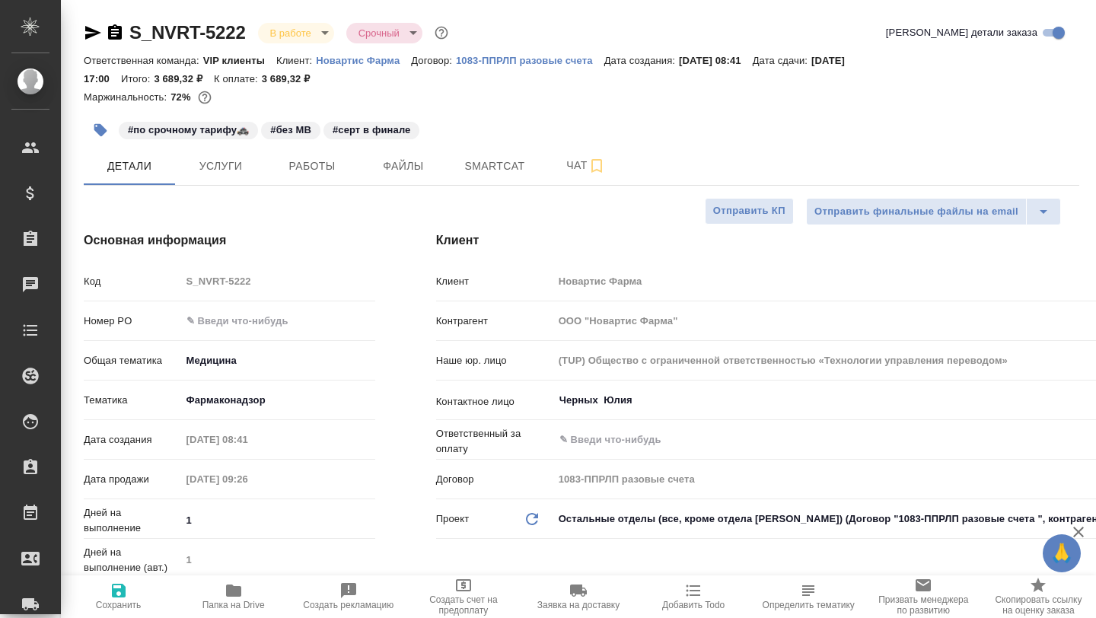
type textarea "x"
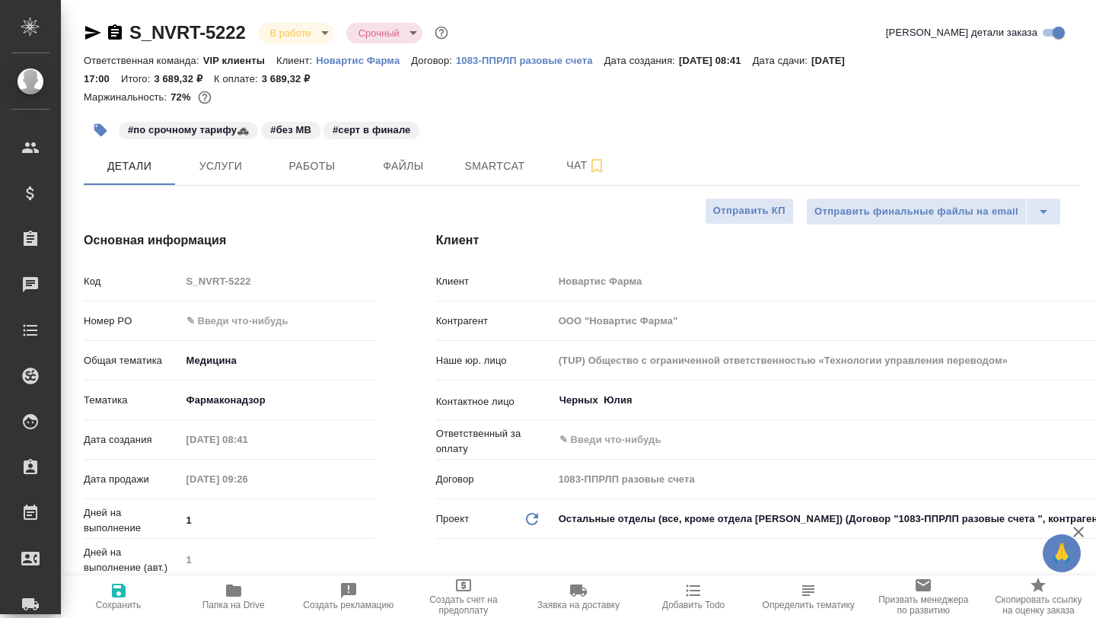
type textarea "x"
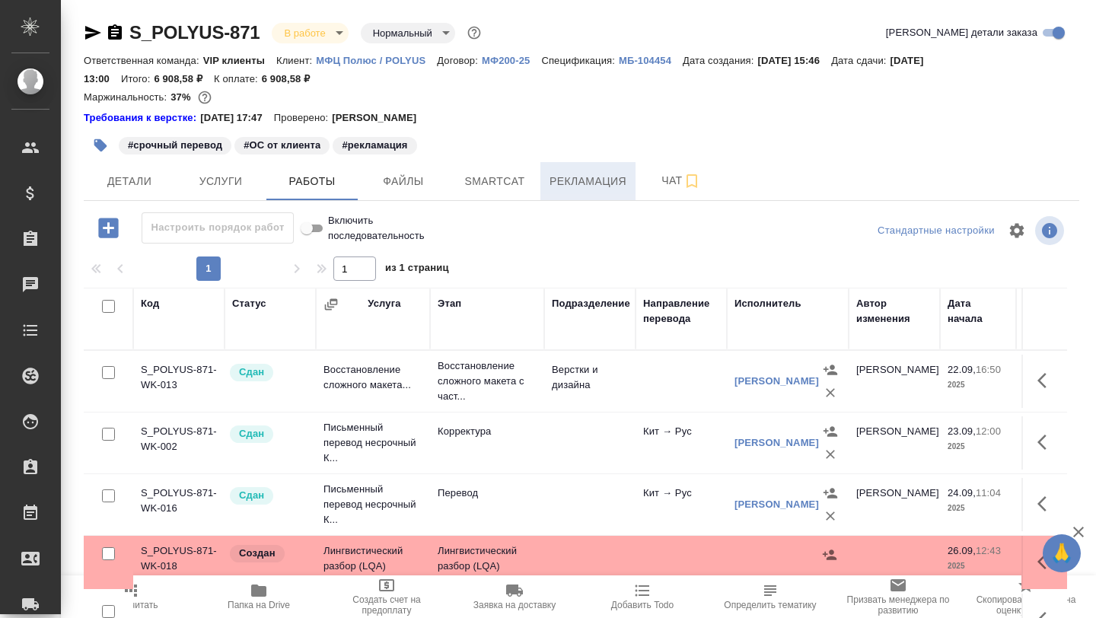
click at [601, 180] on span "Рекламация" at bounding box center [588, 181] width 77 height 19
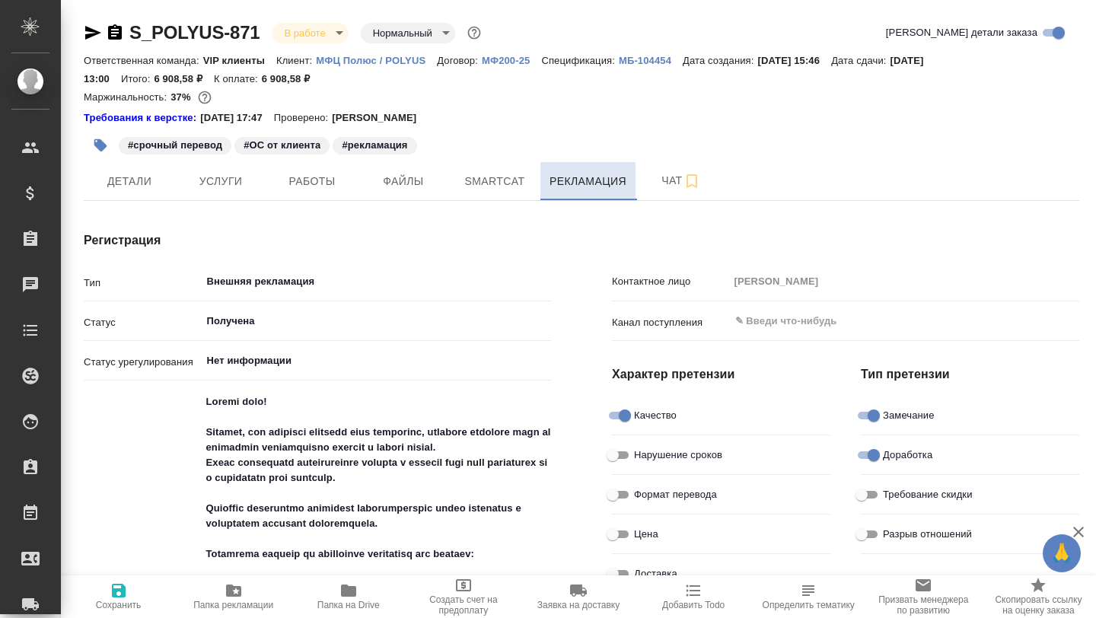
type textarea "x"
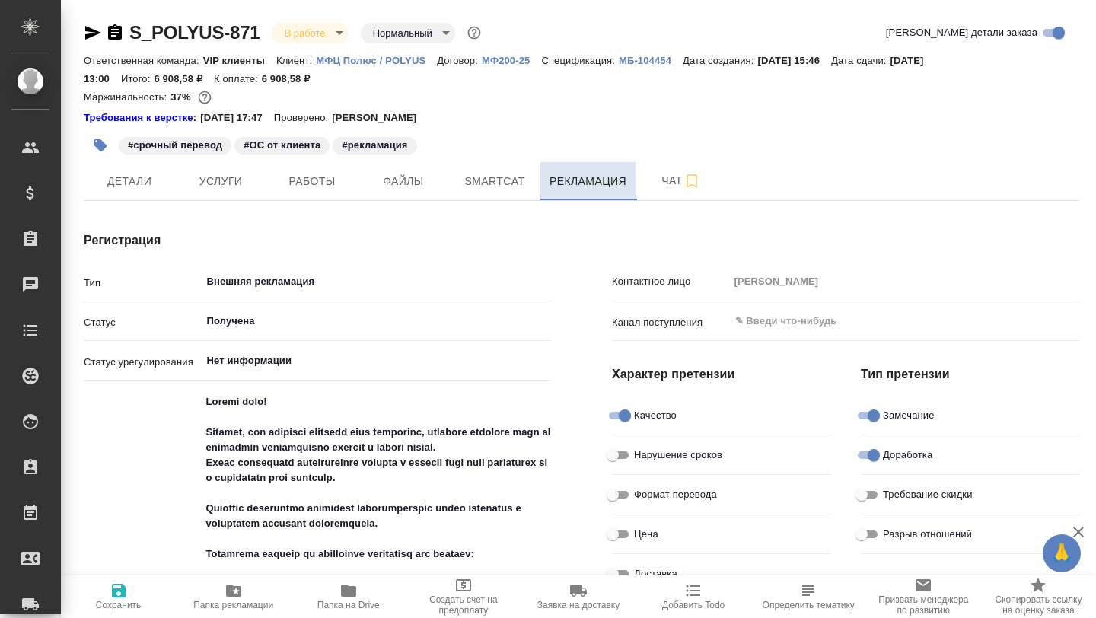
type textarea "x"
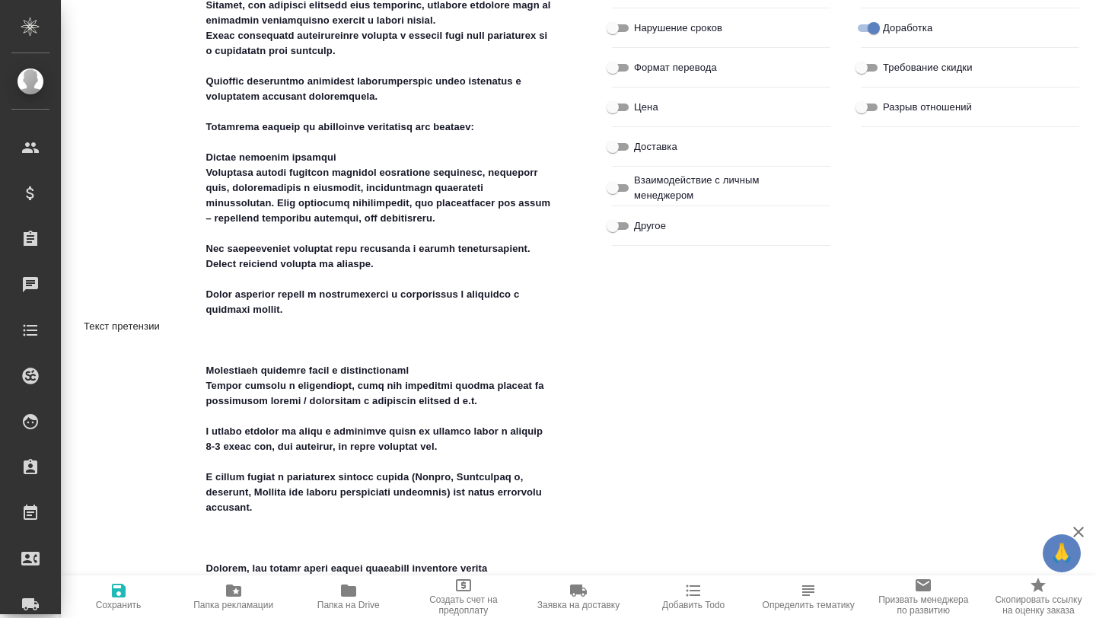
scroll to position [367, 0]
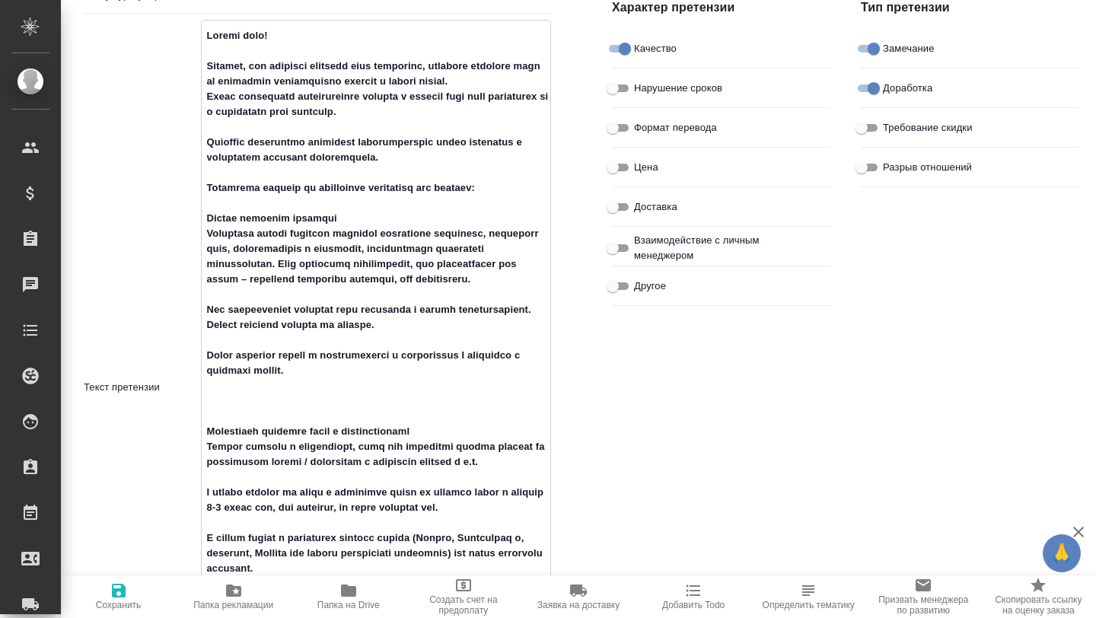
drag, startPoint x: 203, startPoint y: 152, endPoint x: 466, endPoint y: 183, distance: 264.5
click at [466, 183] on textarea at bounding box center [376, 386] width 349 height 726
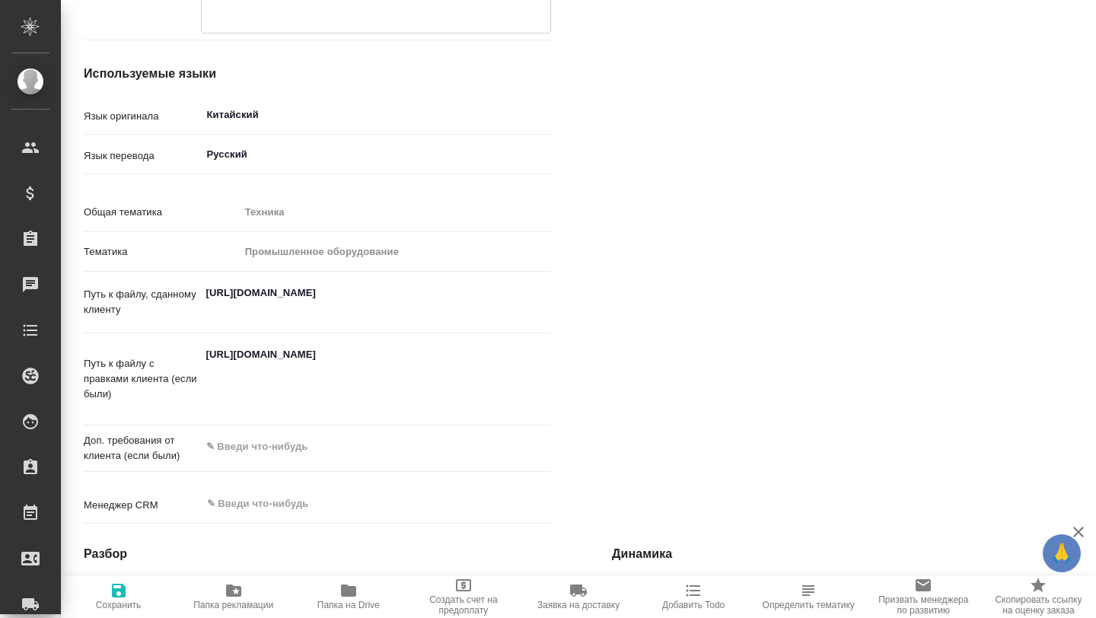
scroll to position [1118, 0]
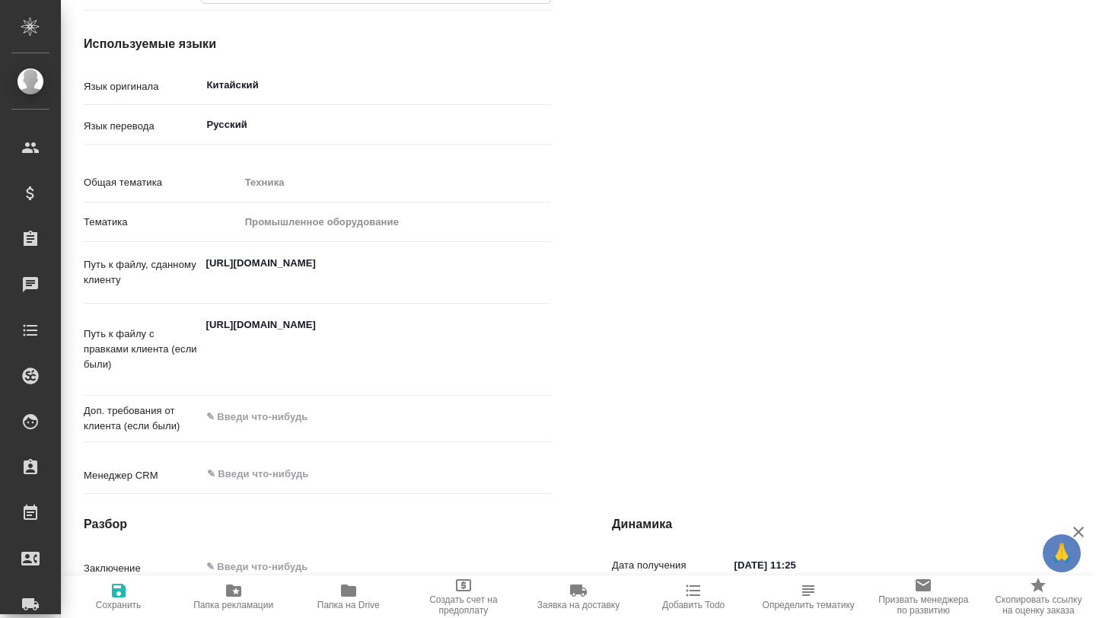
click at [248, 360] on textarea "[URL][DOMAIN_NAME]" at bounding box center [376, 348] width 351 height 72
type textarea "x"
click at [248, 360] on textarea "[URL][DOMAIN_NAME]" at bounding box center [376, 348] width 351 height 72
click at [226, 336] on textarea "[URL][DOMAIN_NAME]" at bounding box center [376, 347] width 349 height 72
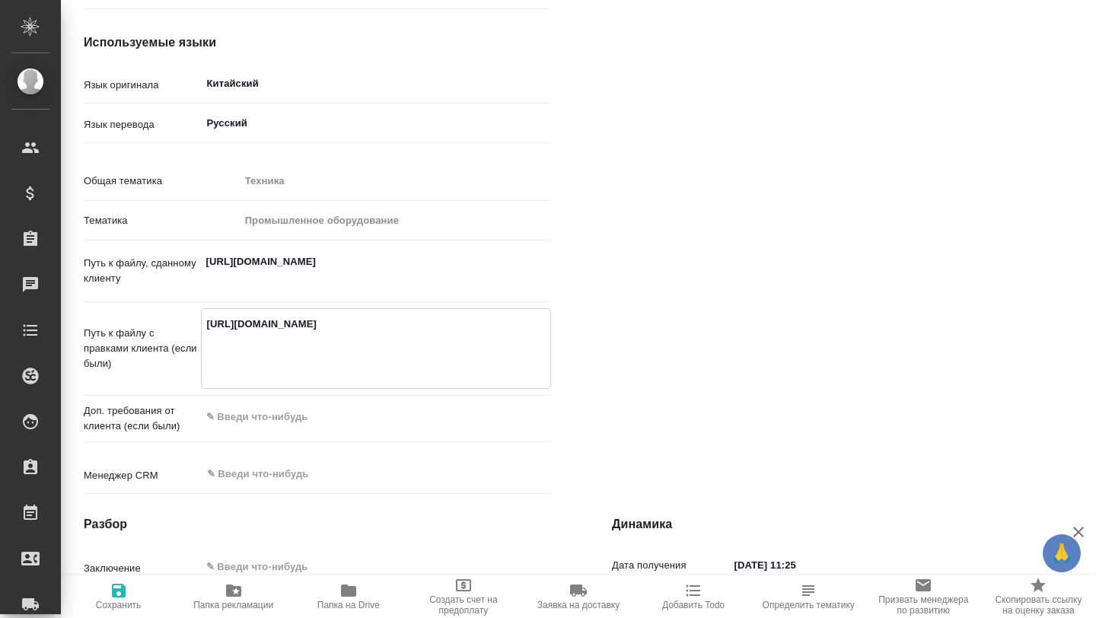
click at [226, 336] on textarea "[URL][DOMAIN_NAME]" at bounding box center [376, 347] width 349 height 72
type textarea "x"
click at [344, 590] on icon "button" at bounding box center [348, 591] width 15 height 12
